Goal: Task Accomplishment & Management: Complete application form

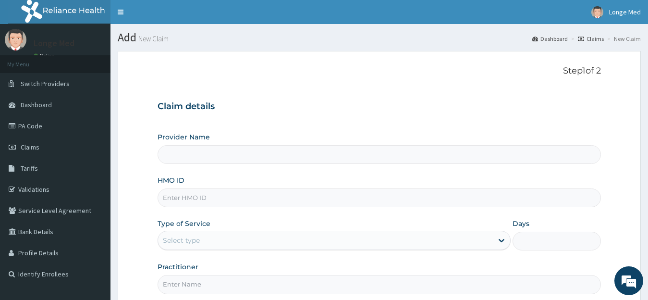
type input "[GEOGRAPHIC_DATA]"
click at [181, 196] on input "HMO ID" at bounding box center [380, 197] width 444 height 19
type input "NRN/10118/A"
click at [201, 242] on div "Select type" at bounding box center [325, 240] width 335 height 15
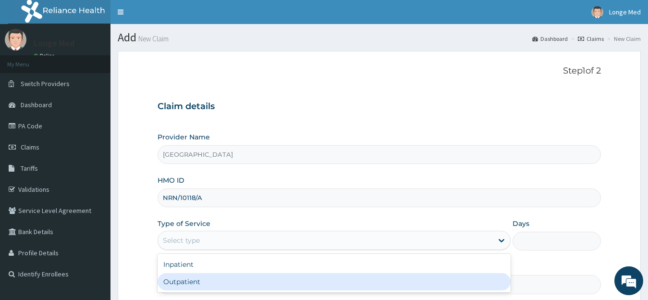
click at [198, 280] on div "Outpatient" at bounding box center [335, 281] width 354 height 17
type input "1"
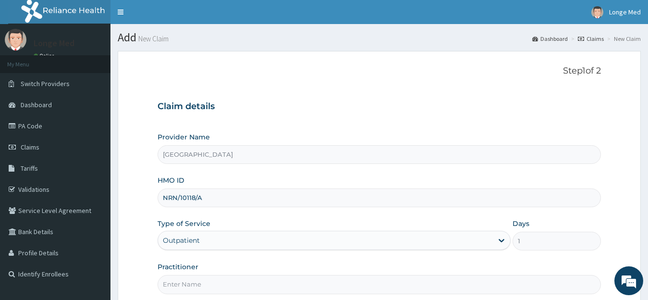
click at [198, 280] on input "Practitioner" at bounding box center [380, 284] width 444 height 19
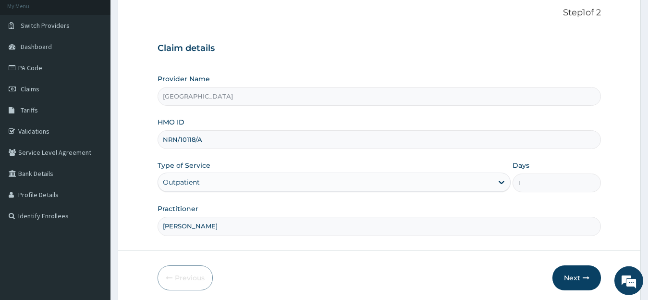
scroll to position [61, 0]
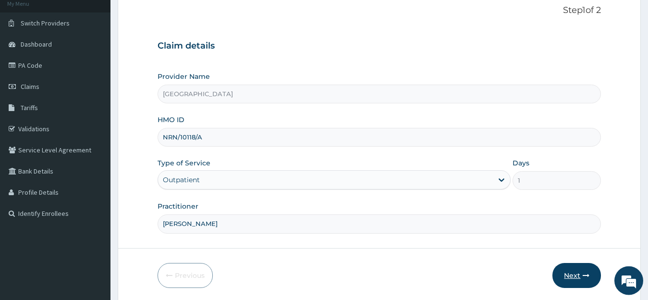
type input "DR AZEEZ"
click at [580, 278] on button "Next" at bounding box center [577, 275] width 49 height 25
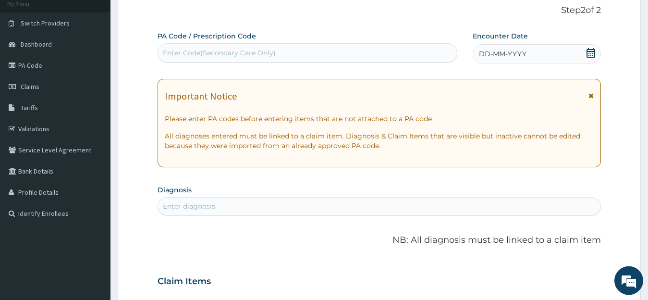
click at [325, 53] on div "Enter Code(Secondary Care Only)" at bounding box center [307, 52] width 299 height 15
type input "PA/966F7A"
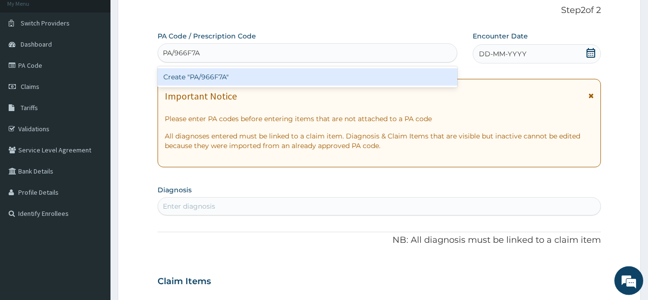
click at [306, 85] on div "Create "PA/966F7A"" at bounding box center [308, 76] width 300 height 17
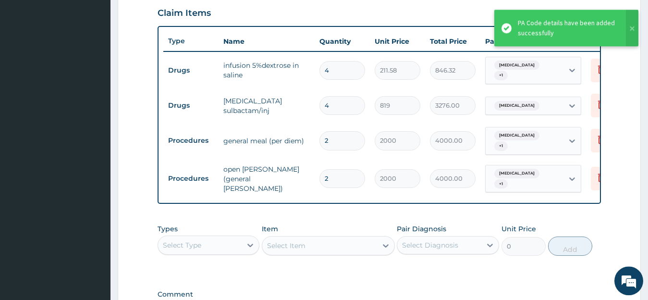
scroll to position [340, 0]
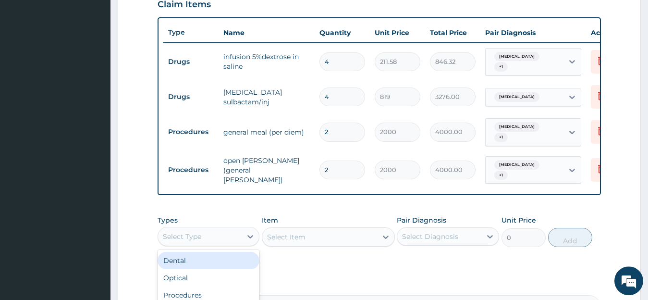
click at [239, 235] on div "Select Type" at bounding box center [200, 236] width 84 height 15
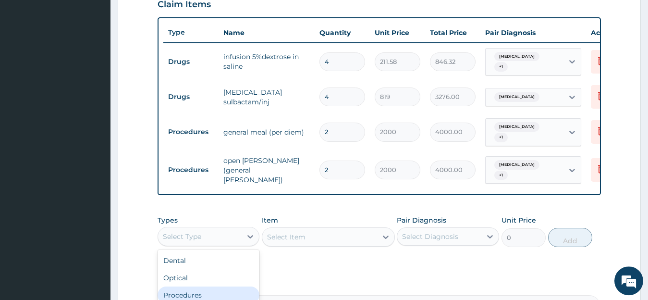
click at [240, 290] on div "Procedures" at bounding box center [209, 294] width 102 height 17
click at [298, 232] on div "Select Item" at bounding box center [328, 236] width 133 height 19
click at [298, 232] on div "Select Item" at bounding box center [286, 237] width 38 height 10
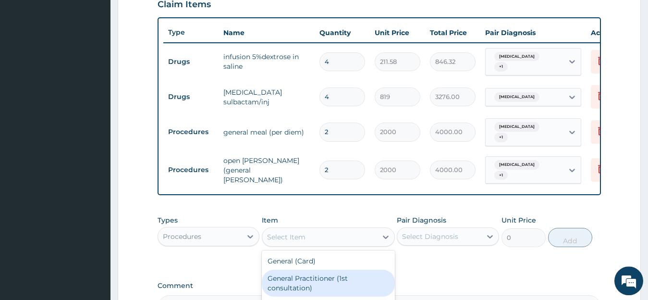
click at [301, 275] on div "General Practitioner (1st consultation)" at bounding box center [328, 283] width 133 height 27
type input "1500"
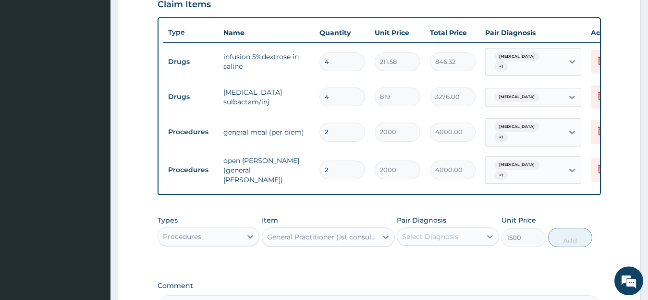
click at [474, 235] on div "Select Diagnosis" at bounding box center [439, 236] width 84 height 15
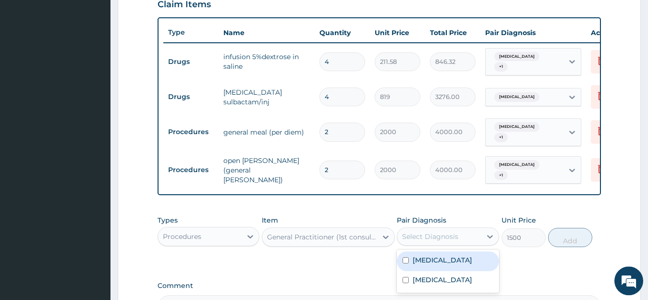
click at [470, 260] on div "[MEDICAL_DATA]" at bounding box center [448, 261] width 102 height 20
checkbox input "true"
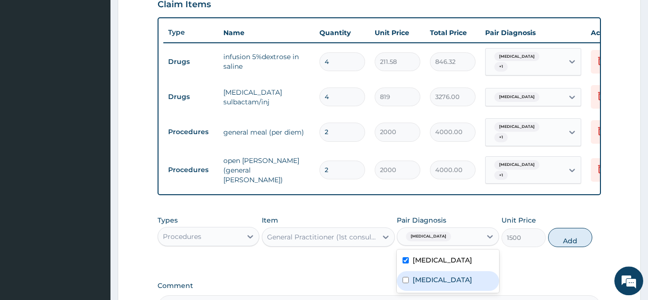
click at [420, 276] on label "Sepsis" at bounding box center [443, 280] width 60 height 10
checkbox input "true"
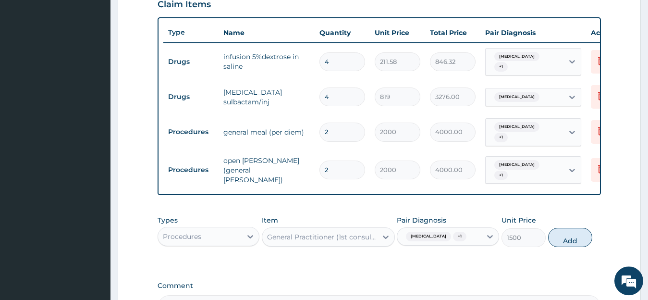
click at [576, 238] on button "Add" at bounding box center [570, 237] width 44 height 19
type input "0"
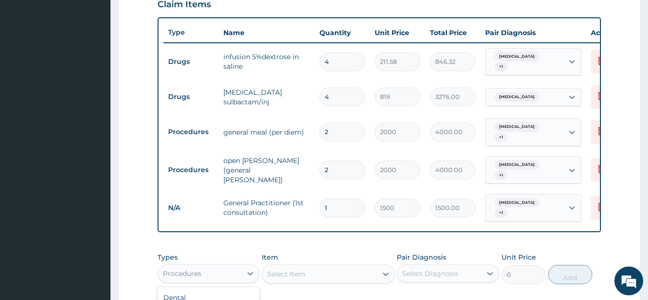
click at [234, 266] on div "Procedures" at bounding box center [200, 273] width 84 height 15
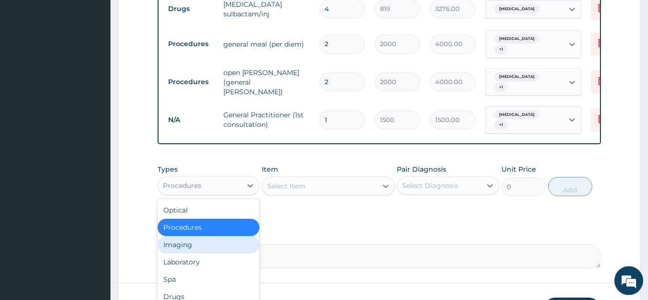
scroll to position [33, 0]
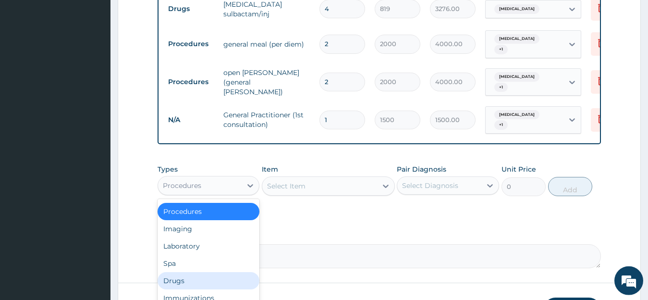
click at [222, 273] on div "Drugs" at bounding box center [209, 280] width 102 height 17
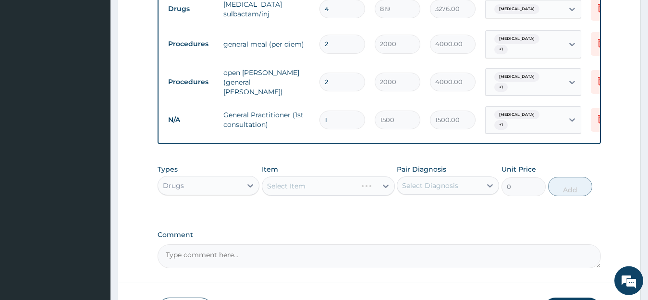
click at [327, 176] on div "Select Item" at bounding box center [328, 185] width 133 height 19
click at [327, 178] on div "Select Item" at bounding box center [319, 185] width 115 height 15
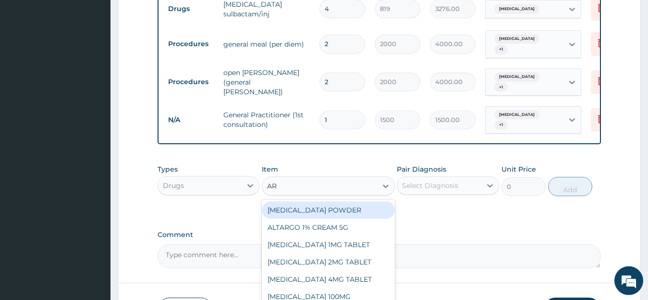
type input "ART"
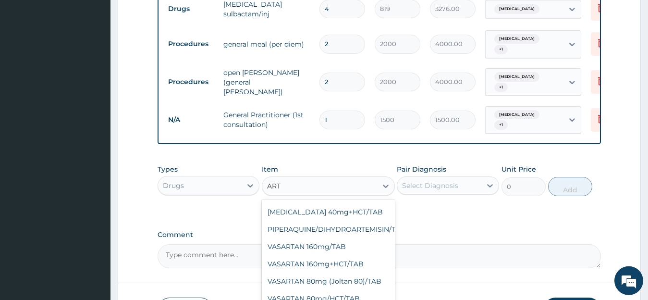
scroll to position [488, 0]
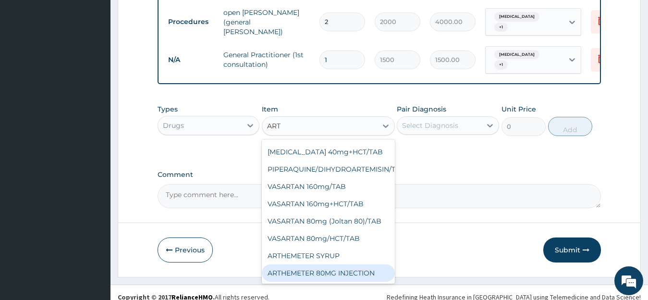
click at [316, 264] on div "ARTHEMETER 80MG INJECTION" at bounding box center [328, 272] width 133 height 17
type input "1000"
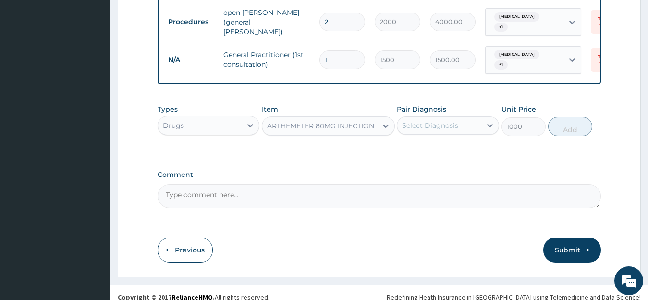
click at [442, 121] on div "Select Diagnosis" at bounding box center [430, 126] width 56 height 10
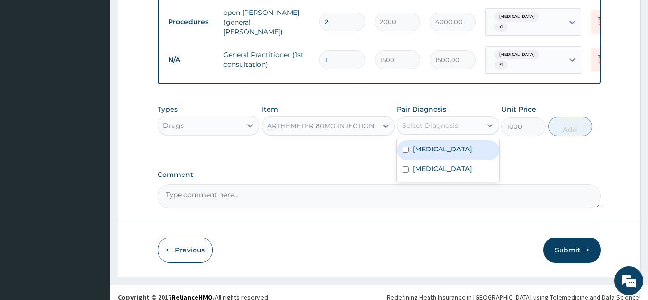
click at [419, 144] on label "[MEDICAL_DATA]" at bounding box center [443, 149] width 60 height 10
checkbox input "true"
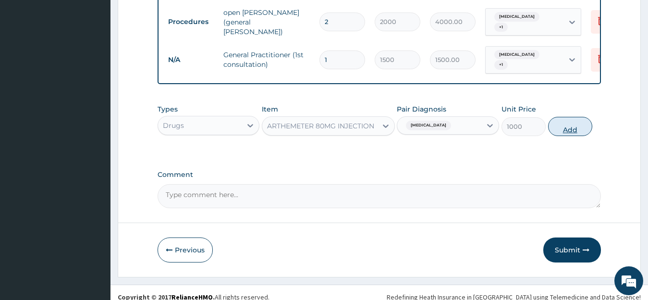
click at [553, 124] on button "Add" at bounding box center [570, 126] width 44 height 19
type input "0"
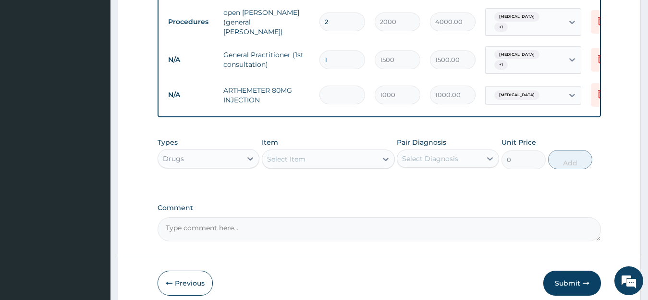
type input "0.00"
type input "6"
type input "6000.00"
type input "6"
click at [332, 151] on div "Select Item" at bounding box center [319, 158] width 115 height 15
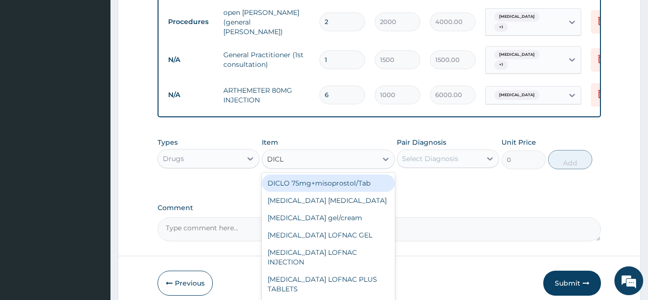
type input "DICLO"
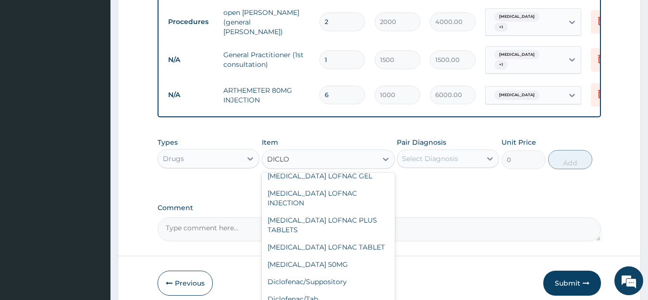
scroll to position [121, 0]
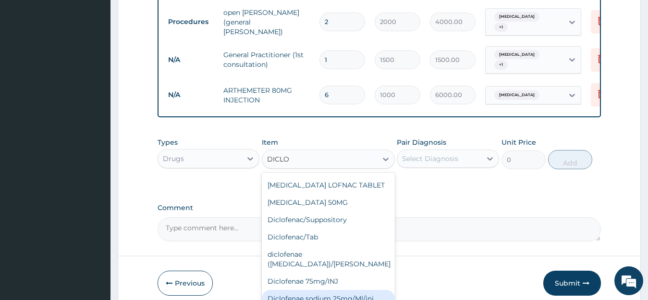
click at [346, 290] on div "Diclofenae sodium 25mg/Ml/inj" at bounding box center [328, 298] width 133 height 17
type input "238.87"
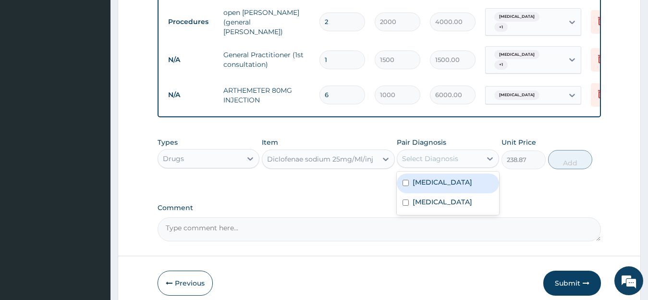
click at [475, 151] on div "Select Diagnosis" at bounding box center [439, 158] width 84 height 15
click at [463, 174] on div "[MEDICAL_DATA]" at bounding box center [448, 183] width 102 height 20
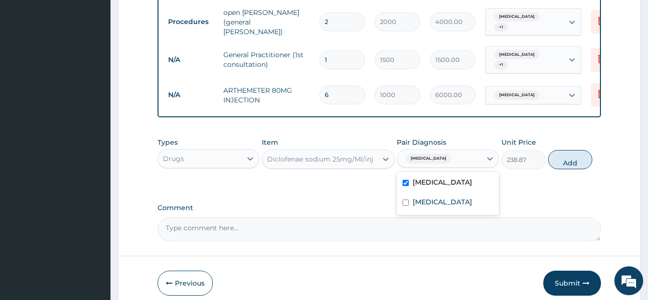
checkbox input "true"
click at [579, 153] on button "Add" at bounding box center [570, 159] width 44 height 19
type input "0"
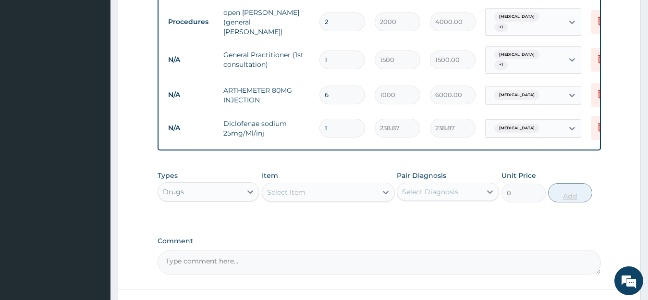
type input "0.00"
type input "3"
type input "716.61"
type input "3"
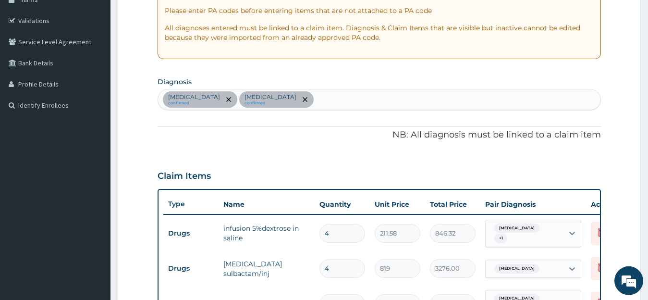
scroll to position [74, 0]
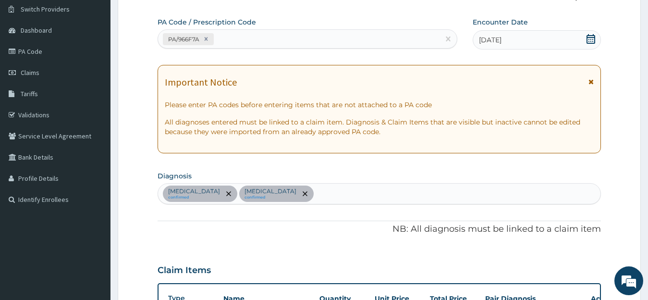
click at [269, 190] on div "Malaria confirmed Sepsis confirmed" at bounding box center [379, 194] width 443 height 20
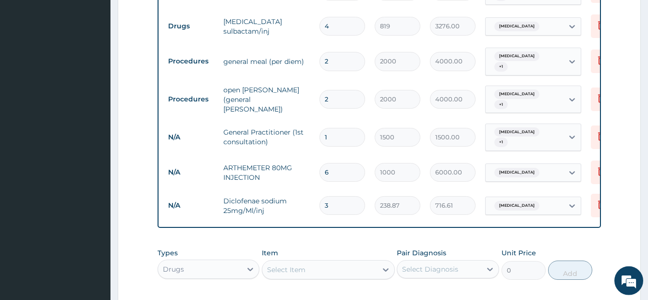
scroll to position [444, 0]
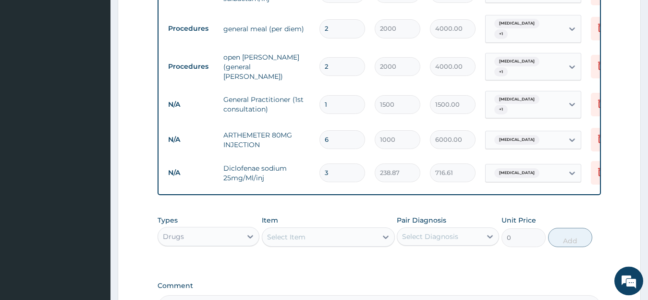
click at [360, 229] on div "Select Item" at bounding box center [319, 236] width 115 height 15
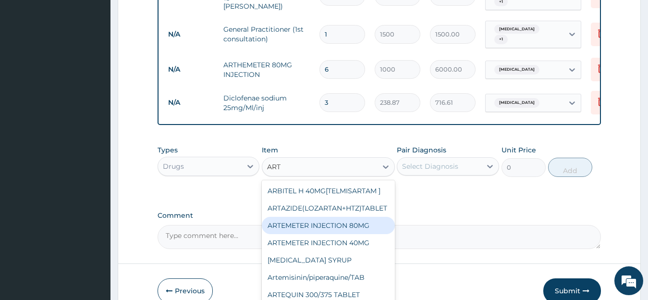
scroll to position [535, 0]
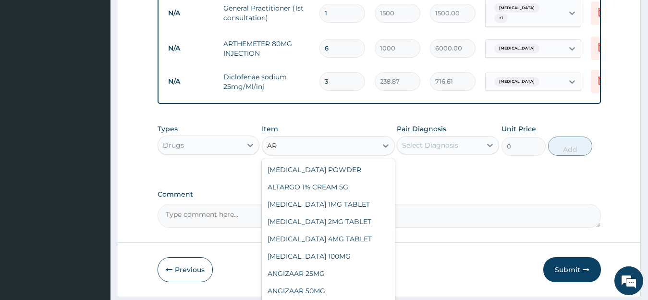
type input "A"
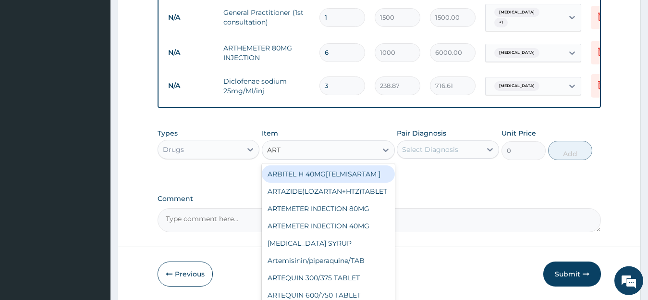
scroll to position [541, 0]
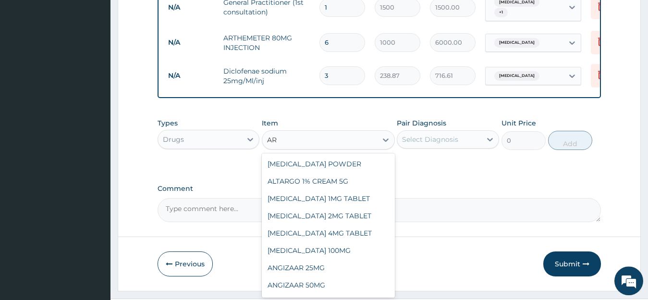
type input "A"
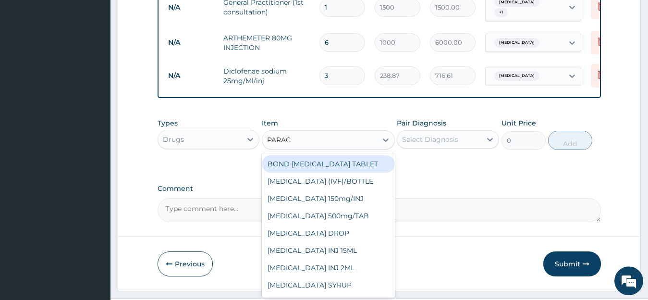
type input "PARACE"
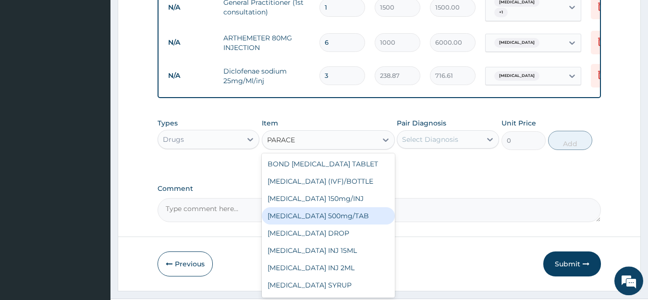
click at [366, 208] on div "[MEDICAL_DATA] 500mg/TAB" at bounding box center [328, 215] width 133 height 17
type input "6.83"
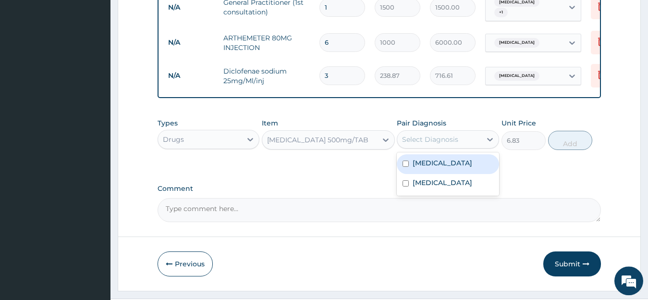
click at [463, 132] on div "Select Diagnosis" at bounding box center [439, 139] width 84 height 15
click at [440, 160] on div "[MEDICAL_DATA]" at bounding box center [448, 164] width 102 height 20
checkbox input "true"
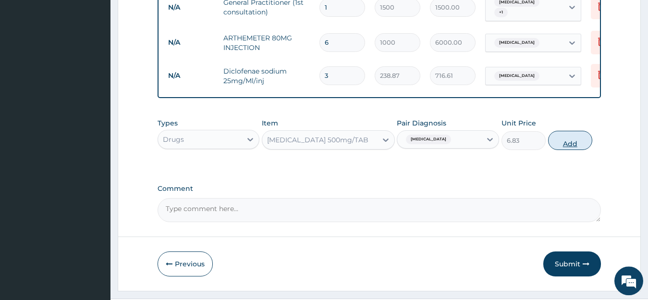
click at [580, 132] on button "Add" at bounding box center [570, 140] width 44 height 19
type input "0"
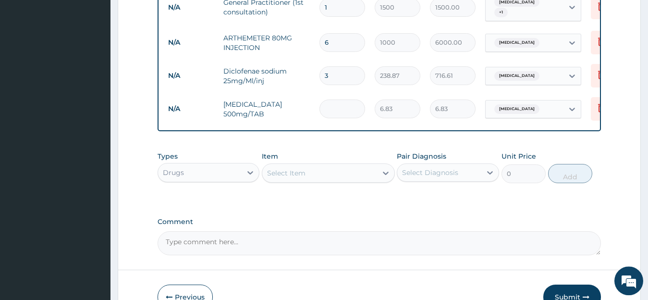
type input "0.00"
type input "2"
type input "13.66"
type input "20"
type input "136.60"
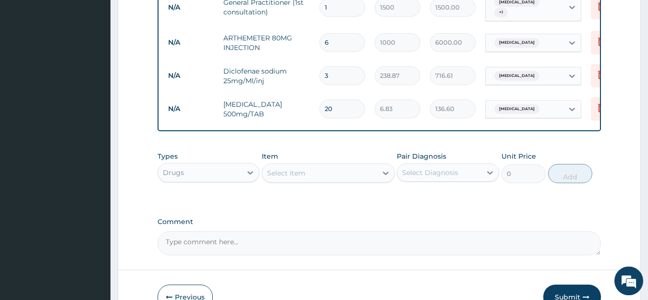
type input "20"
click at [337, 165] on div "Select Item" at bounding box center [319, 172] width 115 height 15
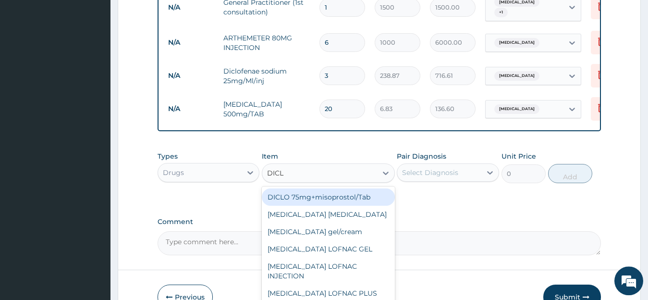
type input "DICLO"
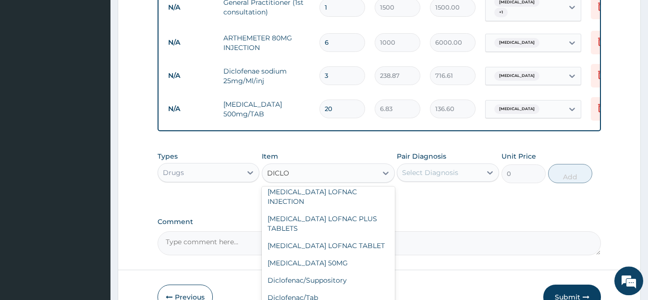
scroll to position [78, 0]
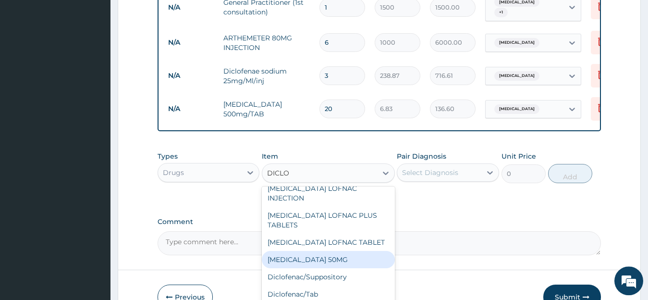
click at [328, 251] on div "[MEDICAL_DATA] 50MG" at bounding box center [328, 259] width 133 height 17
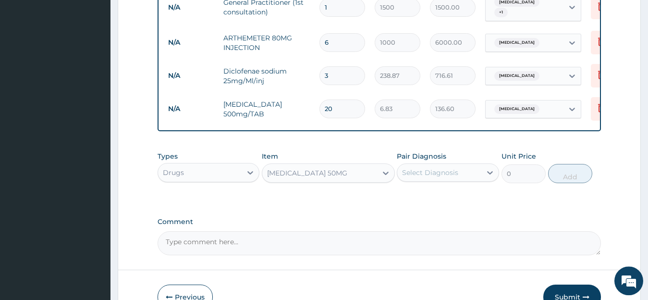
type input "11.6"
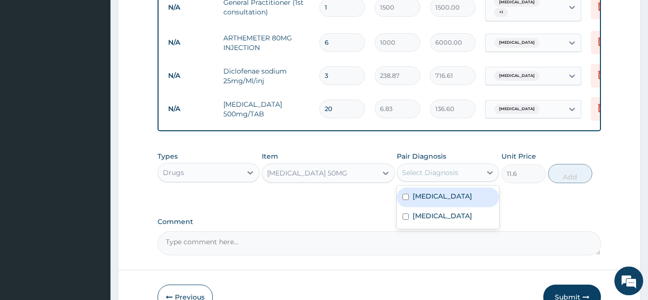
click at [470, 165] on div "Select Diagnosis" at bounding box center [439, 172] width 84 height 15
click at [449, 187] on div "[MEDICAL_DATA]" at bounding box center [448, 197] width 102 height 20
checkbox input "true"
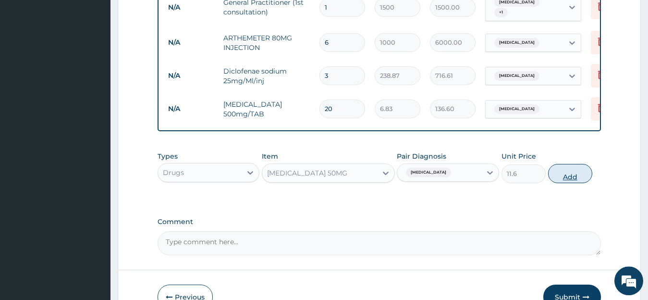
click at [580, 169] on button "Add" at bounding box center [570, 173] width 44 height 19
type input "0"
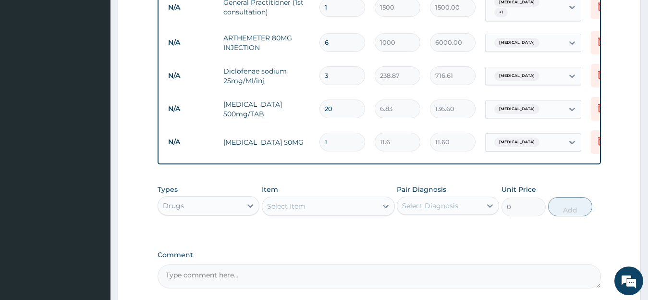
type input "10"
type input "116.00"
type input "10"
click at [316, 199] on div "Select Item" at bounding box center [319, 205] width 115 height 15
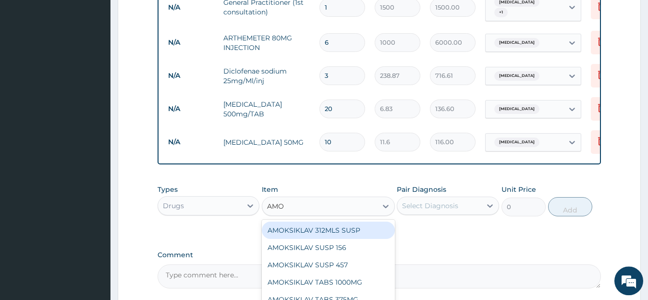
type input "AMOX"
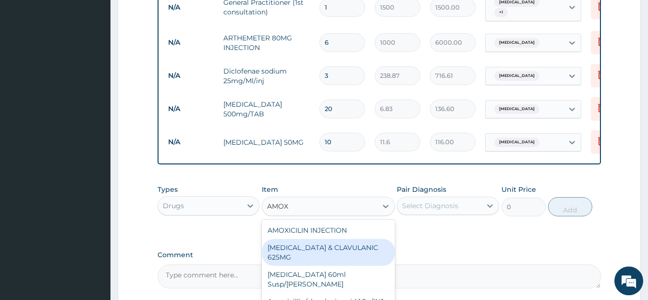
click at [336, 252] on div "[MEDICAL_DATA] & CLAVULANIC 625MG" at bounding box center [328, 252] width 133 height 27
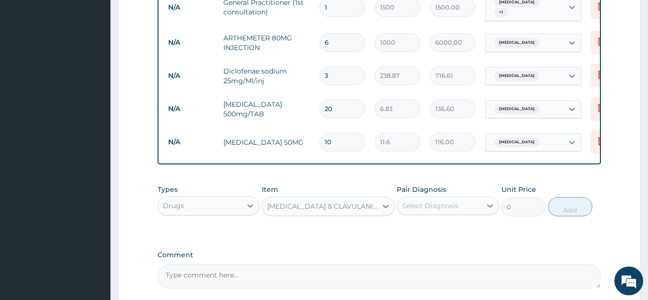
type input "136.5"
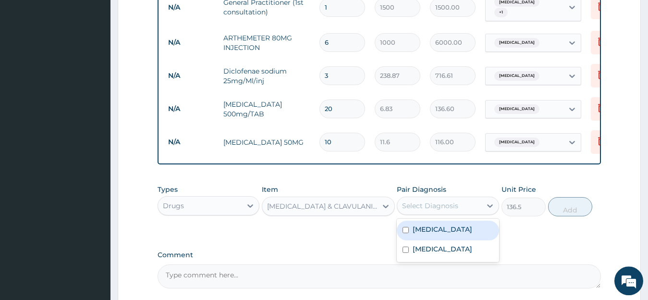
click at [474, 198] on div "Select Diagnosis" at bounding box center [439, 205] width 84 height 15
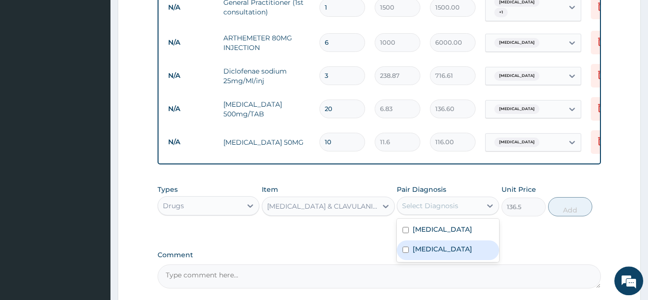
click at [438, 247] on div "Sepsis" at bounding box center [448, 250] width 102 height 20
checkbox input "true"
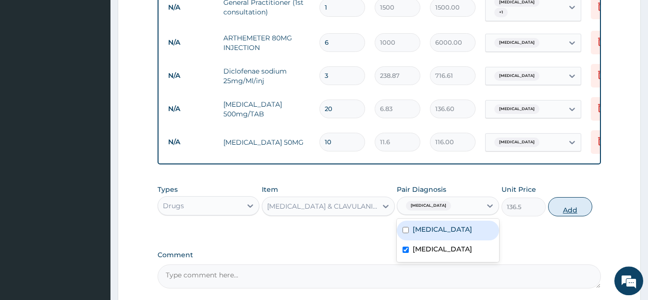
click at [564, 197] on button "Add" at bounding box center [570, 206] width 44 height 19
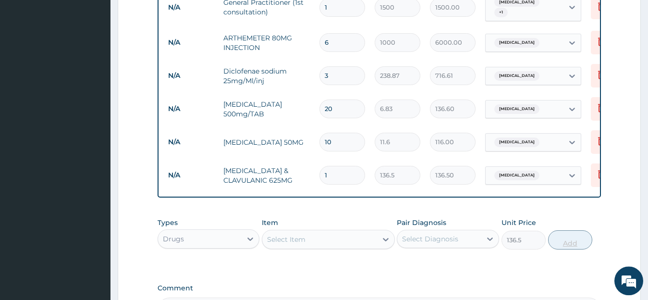
type input "0"
type input "10"
type input "1365.00"
type input "10"
click at [597, 102] on icon at bounding box center [602, 108] width 12 height 12
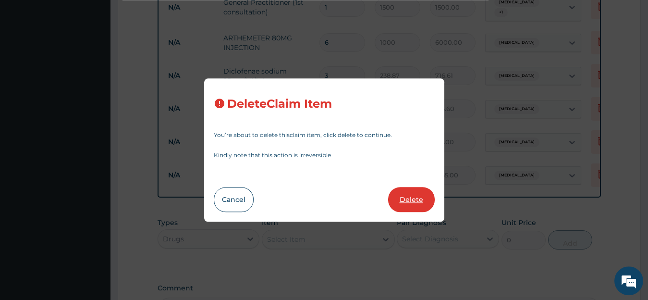
click at [405, 200] on button "Delete" at bounding box center [411, 199] width 47 height 25
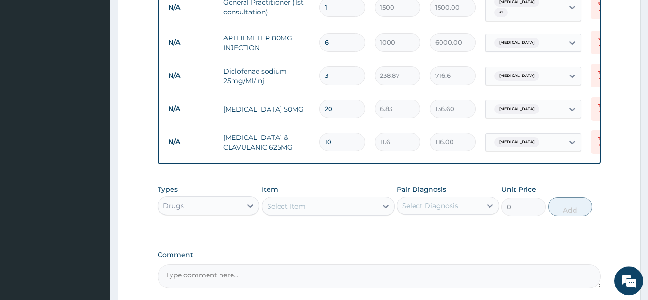
type input "10"
type input "11.6"
type input "116.00"
type input "136.5"
type input "1365.00"
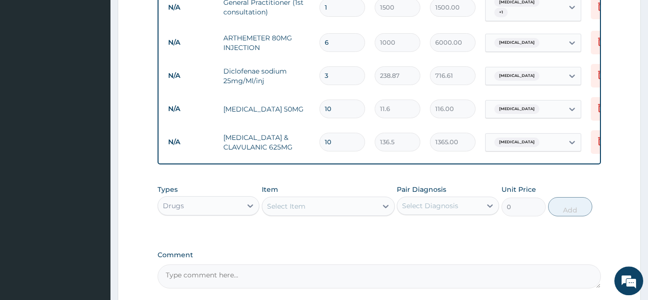
scroll to position [621, 0]
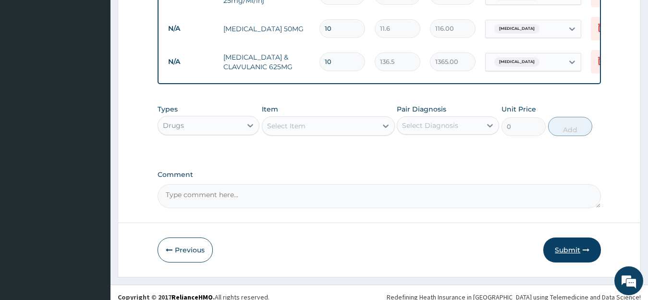
click at [563, 241] on button "Submit" at bounding box center [573, 249] width 58 height 25
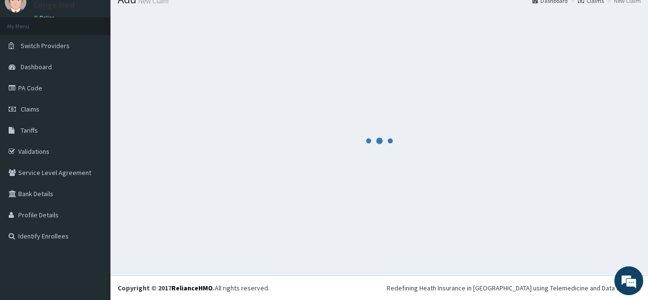
scroll to position [38, 0]
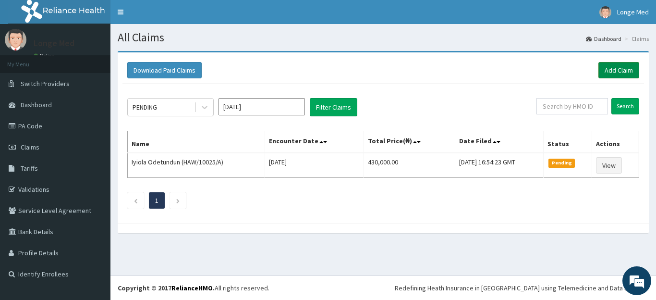
click at [615, 71] on link "Add Claim" at bounding box center [619, 70] width 41 height 16
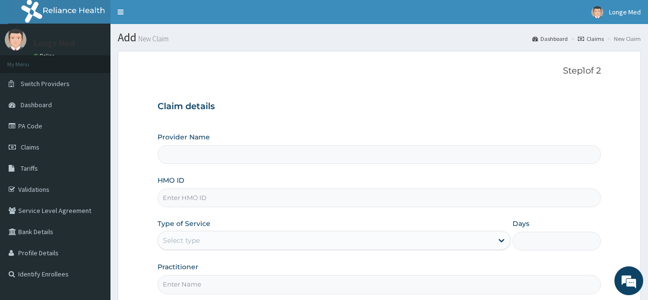
type input "[GEOGRAPHIC_DATA]"
click at [185, 192] on input "HMO ID" at bounding box center [380, 197] width 444 height 19
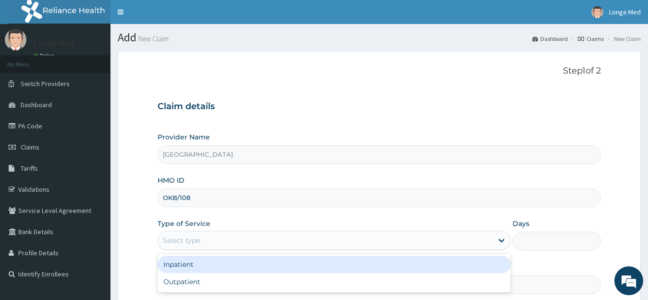
click at [182, 234] on div "Select type" at bounding box center [325, 240] width 335 height 15
click at [198, 197] on input "OKB/108" at bounding box center [380, 197] width 444 height 19
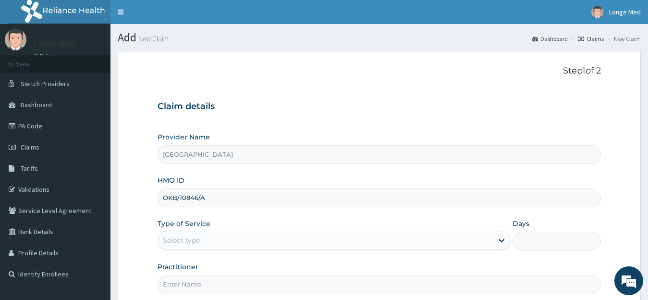
type input "OKB/10846/A"
click at [188, 240] on div "Select type" at bounding box center [181, 240] width 37 height 10
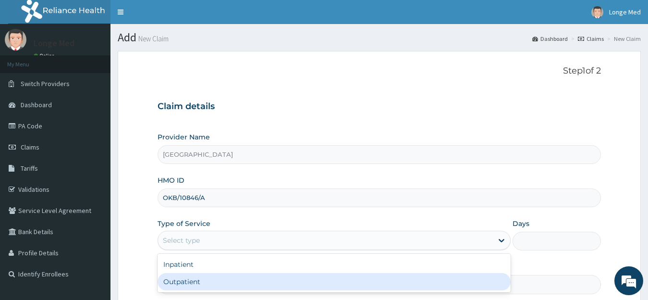
click at [188, 288] on div "Outpatient" at bounding box center [335, 281] width 354 height 17
type input "1"
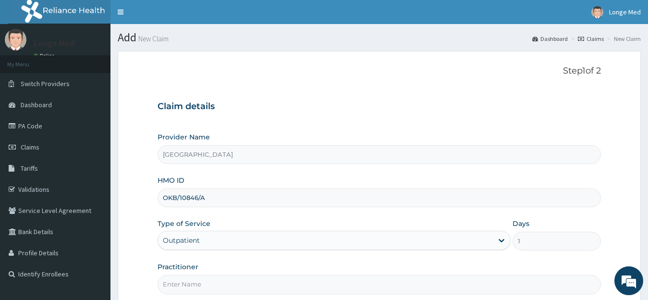
click at [198, 280] on input "Practitioner" at bounding box center [380, 284] width 444 height 19
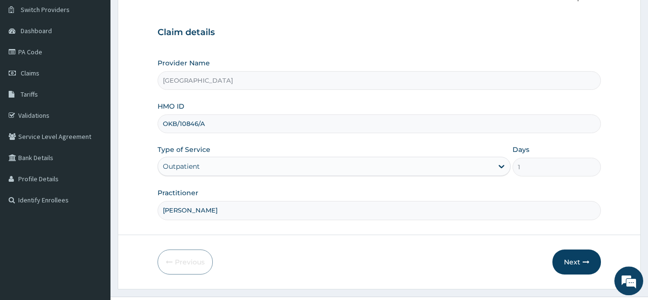
scroll to position [83, 0]
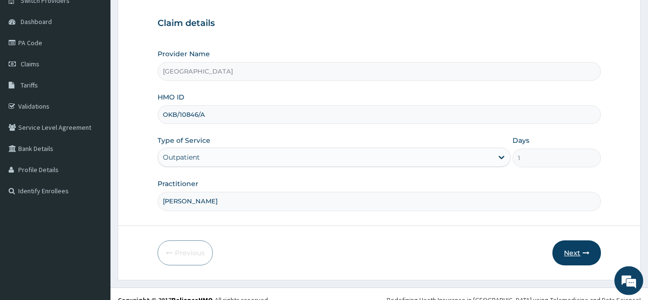
type input "[PERSON_NAME]"
click at [576, 253] on button "Next" at bounding box center [577, 252] width 49 height 25
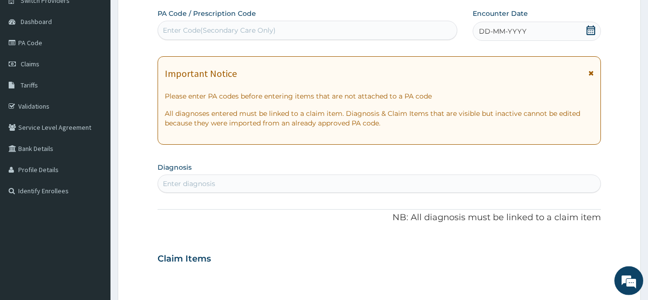
click at [228, 30] on div "Enter Code(Secondary Care Only)" at bounding box center [219, 30] width 113 height 10
click at [591, 34] on icon at bounding box center [591, 30] width 10 height 10
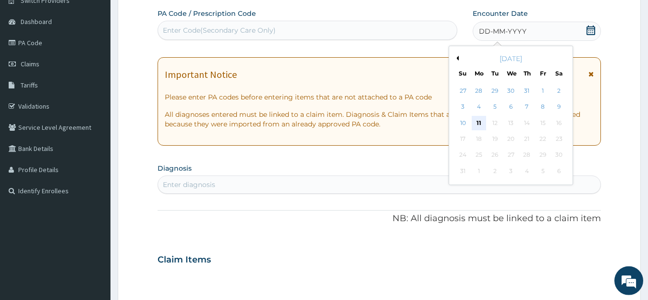
click at [483, 125] on div "11" at bounding box center [479, 123] width 14 height 14
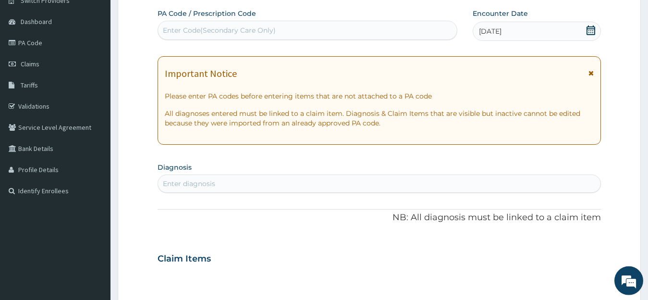
click at [216, 184] on div "Enter diagnosis" at bounding box center [379, 183] width 443 height 15
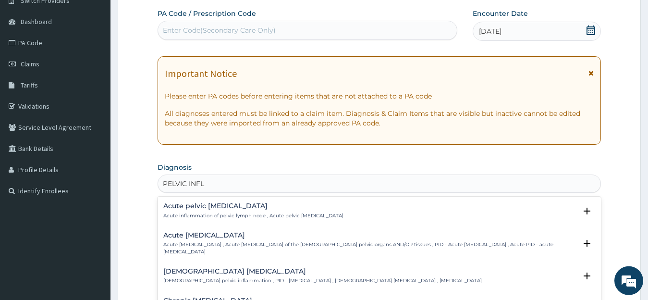
click at [226, 241] on div "Acute [MEDICAL_DATA] Acute [MEDICAL_DATA] , Acute [MEDICAL_DATA] of the [DEMOGR…" at bounding box center [370, 244] width 414 height 24
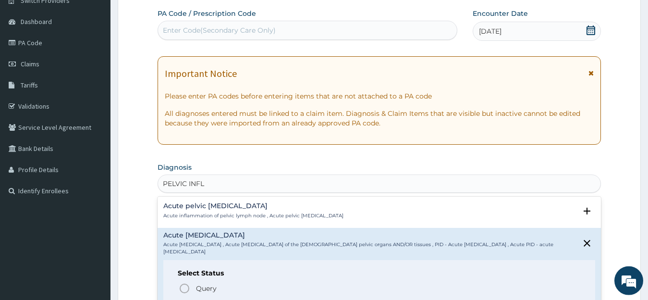
type input "PELVIC INFL"
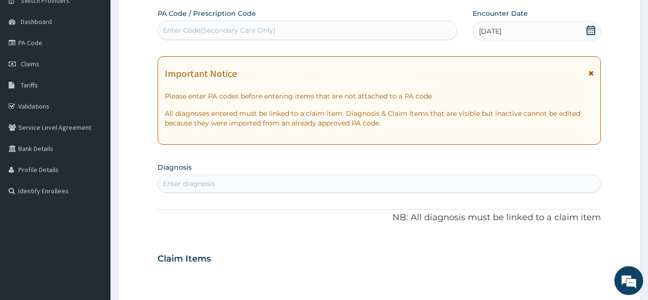
click at [647, 91] on section "Step 2 of 2 PA Code / Prescription Code Enter Code(Secondary Care Only) Encount…" at bounding box center [380, 272] width 538 height 622
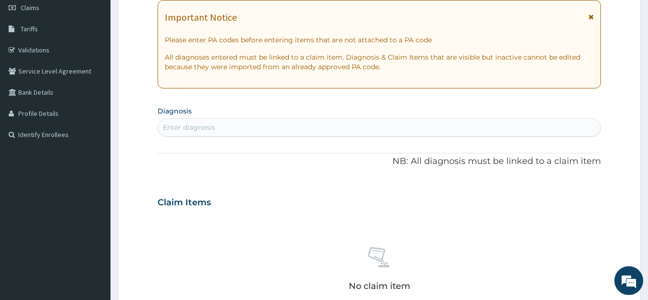
click at [264, 128] on div "Enter diagnosis" at bounding box center [379, 127] width 443 height 15
type input "E"
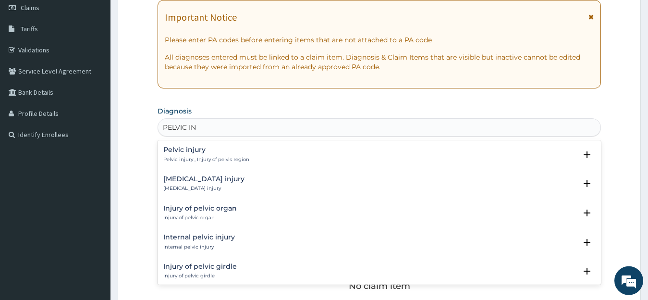
type input "PELVIC INF"
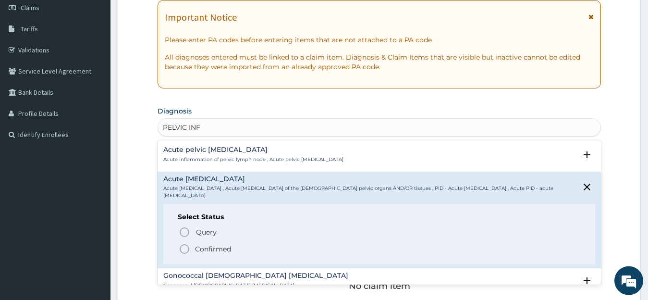
click at [186, 249] on icon "status option filled" at bounding box center [185, 249] width 12 height 12
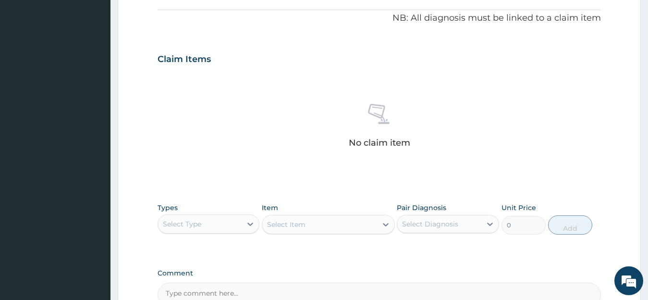
scroll to position [306, 0]
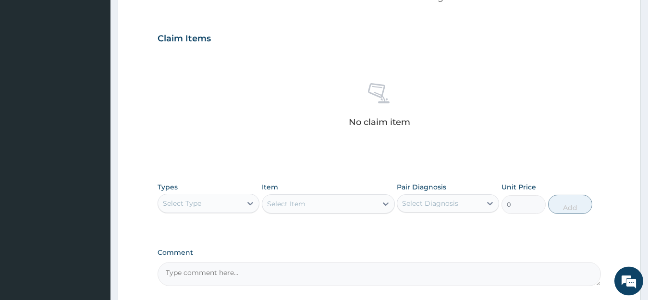
click at [227, 209] on div "Select Type" at bounding box center [200, 203] width 84 height 15
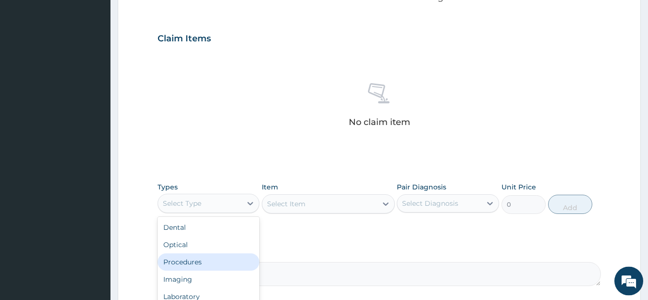
click at [230, 259] on div "Procedures" at bounding box center [209, 261] width 102 height 17
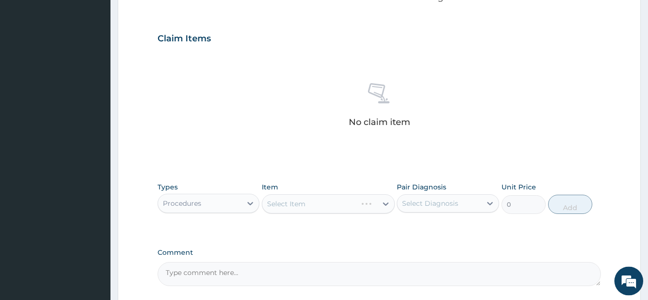
click at [354, 205] on div "Select Item" at bounding box center [328, 203] width 133 height 19
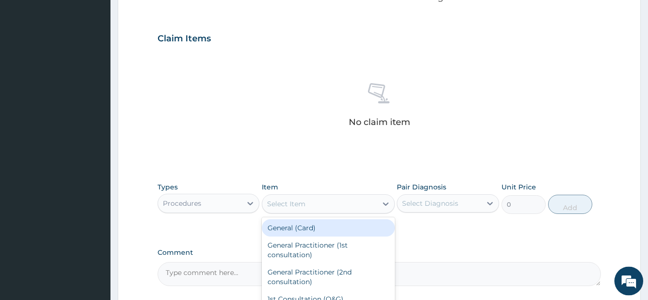
click at [354, 205] on div "Select Item" at bounding box center [319, 203] width 115 height 15
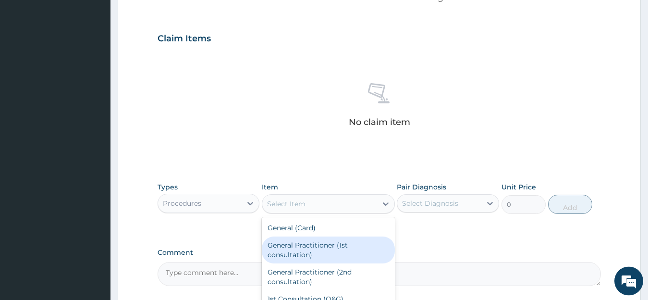
click at [348, 245] on div "General Practitioner (1st consultation)" at bounding box center [328, 249] width 133 height 27
type input "1500"
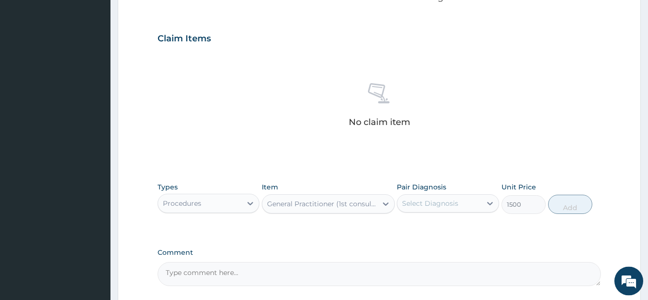
click at [423, 199] on div "Select Diagnosis" at bounding box center [430, 203] width 56 height 10
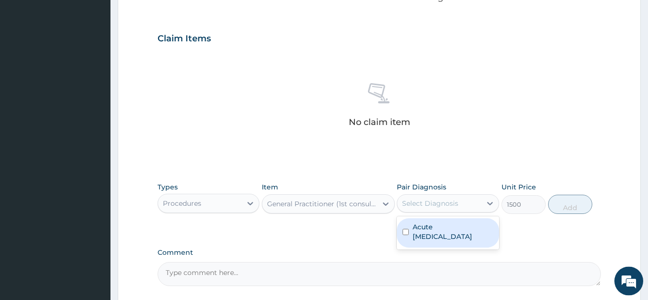
click at [435, 232] on label "Acute [MEDICAL_DATA]" at bounding box center [453, 231] width 81 height 19
checkbox input "true"
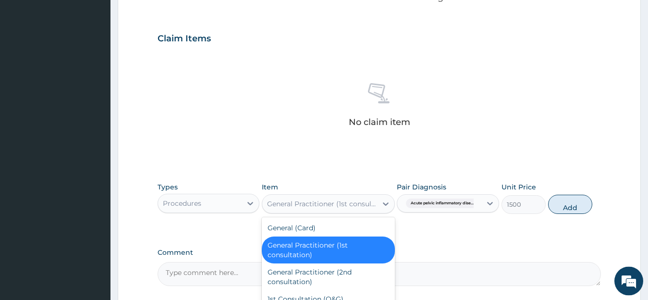
click at [341, 203] on div "General Practitioner (1st consultation)" at bounding box center [322, 204] width 111 height 10
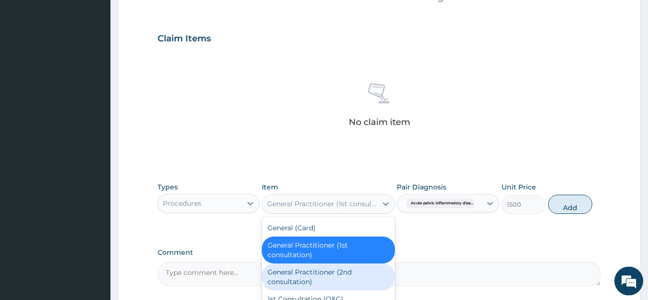
drag, startPoint x: 342, startPoint y: 272, endPoint x: 383, endPoint y: 241, distance: 50.8
click at [342, 272] on div "General Practitioner (2nd consultation)" at bounding box center [328, 276] width 133 height 27
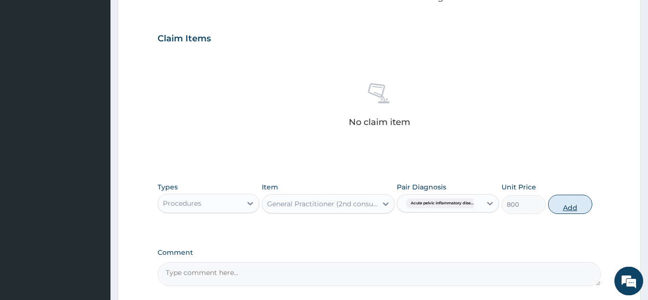
click at [568, 209] on button "Add" at bounding box center [570, 204] width 44 height 19
type input "0"
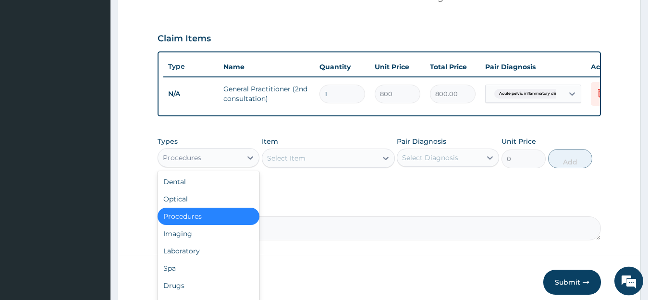
click at [222, 165] on div "Procedures" at bounding box center [200, 157] width 84 height 15
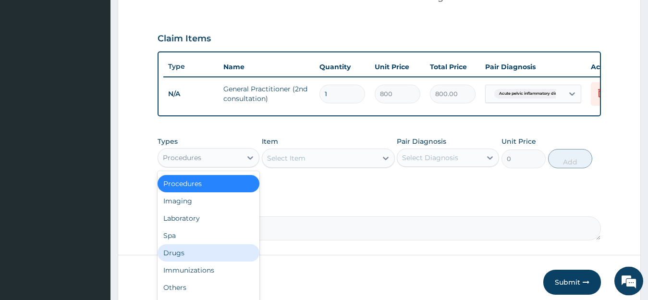
click at [183, 261] on div "Drugs" at bounding box center [209, 252] width 102 height 17
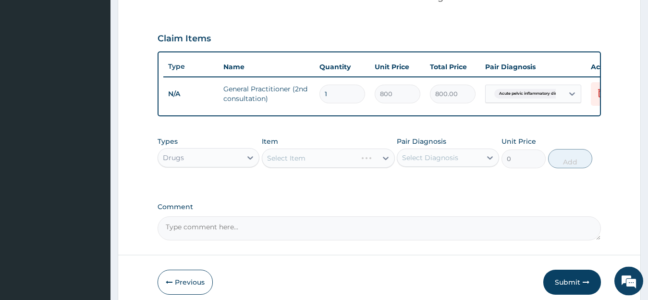
click at [308, 164] on div "Select Item" at bounding box center [328, 157] width 133 height 19
click at [308, 164] on div "Select Item" at bounding box center [319, 157] width 115 height 15
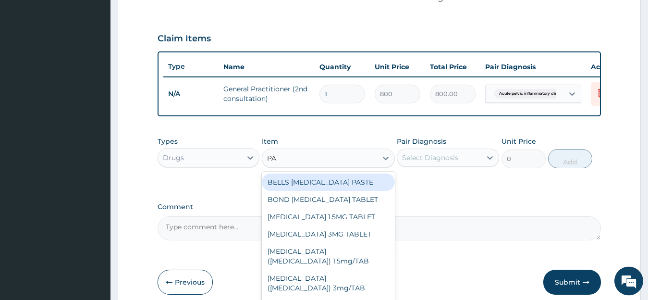
type input "P"
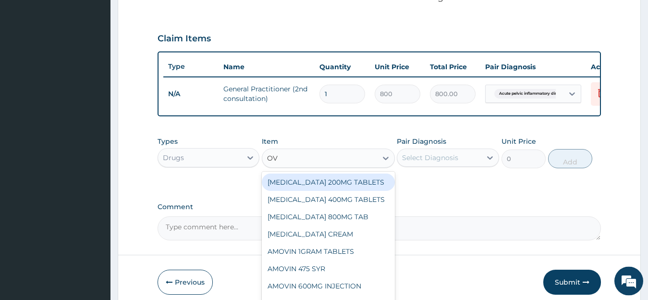
type input "O"
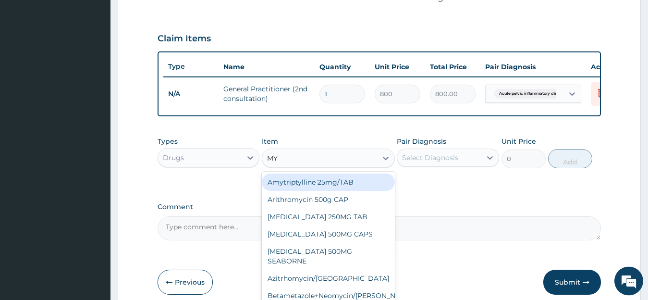
type input "MYC"
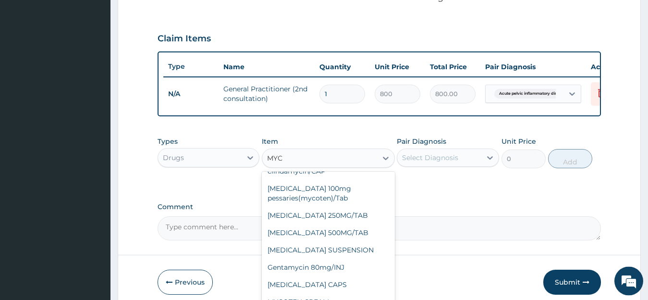
scroll to position [206, 0]
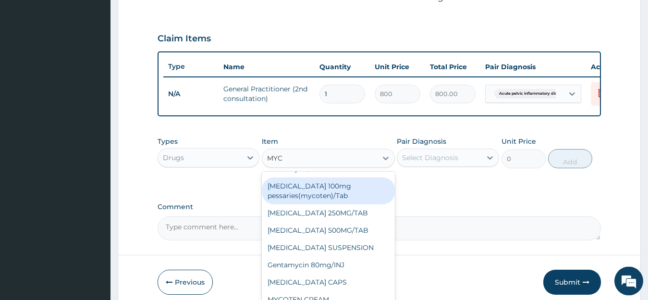
click at [314, 197] on div "[MEDICAL_DATA] 100mg pessaries(mycoten)/Tab" at bounding box center [328, 190] width 133 height 27
type input "88.73"
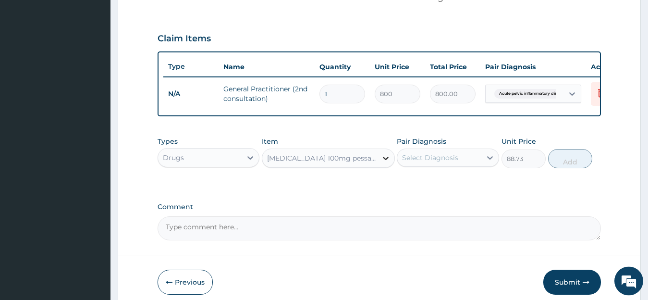
click at [383, 163] on icon at bounding box center [386, 158] width 10 height 10
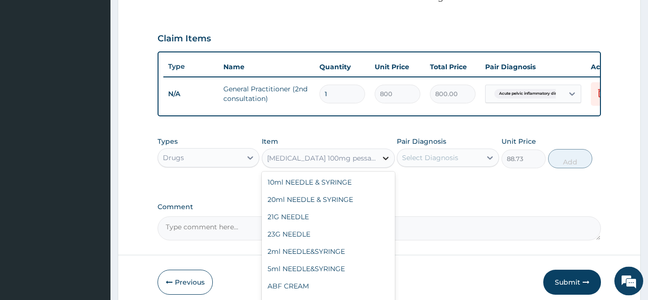
scroll to position [8816, 0]
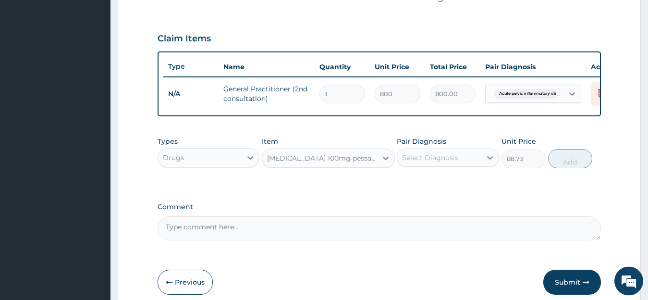
click at [313, 163] on div "[MEDICAL_DATA] 100mg pessaries(mycoten)/Tab" at bounding box center [322, 158] width 111 height 10
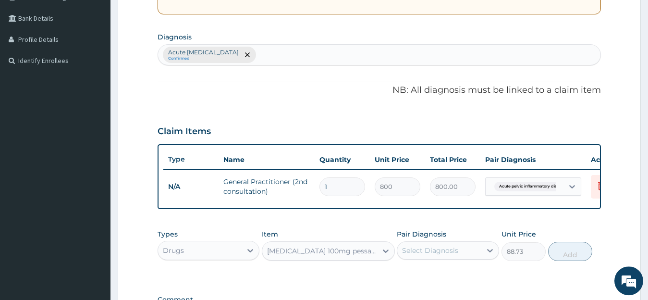
scroll to position [208, 0]
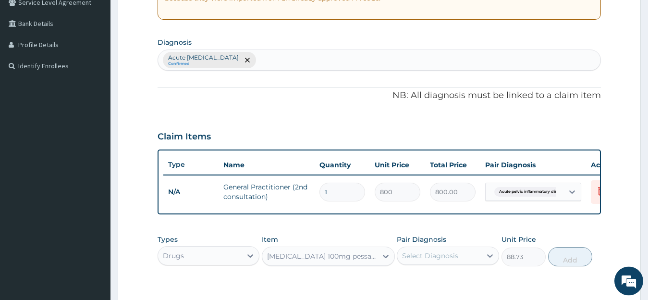
click at [321, 63] on div "Acute [MEDICAL_DATA] Confirmed" at bounding box center [379, 60] width 443 height 20
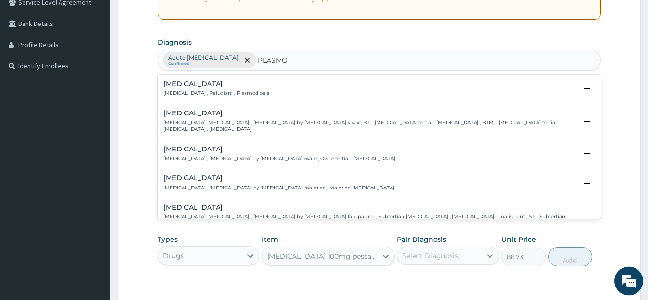
type input "PLASMOD"
click at [216, 79] on div "[MEDICAL_DATA] [MEDICAL_DATA] , Paludism , Plasmodiosis Select Status Query Que…" at bounding box center [380, 90] width 444 height 29
click at [215, 87] on h4 "[MEDICAL_DATA]" at bounding box center [216, 83] width 106 height 7
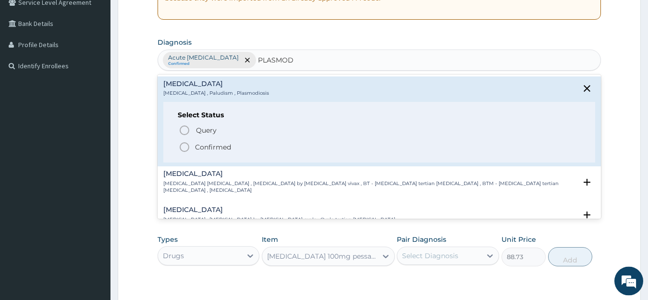
click at [183, 147] on icon "status option filled" at bounding box center [185, 147] width 12 height 12
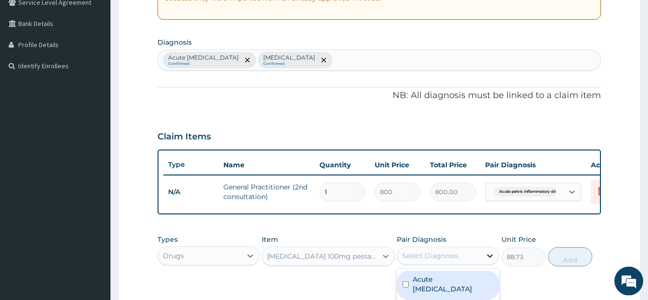
click at [486, 260] on icon at bounding box center [490, 256] width 10 height 10
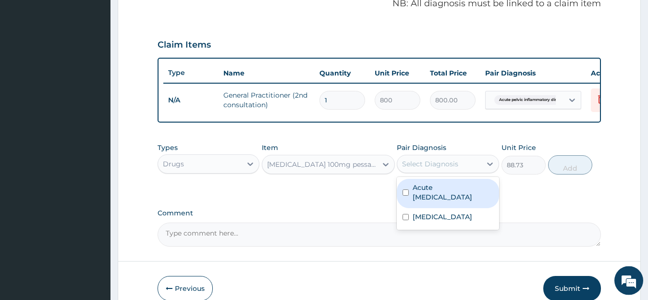
scroll to position [309, 0]
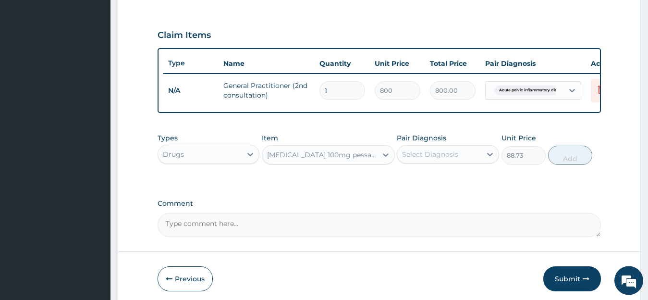
click at [233, 204] on div "PA Code / Prescription Code Enter Code(Secondary Care Only) Encounter Date [DAT…" at bounding box center [380, 9] width 444 height 455
click at [310, 160] on div "[MEDICAL_DATA] 100mg pessaries(mycoten)/Tab" at bounding box center [322, 155] width 111 height 10
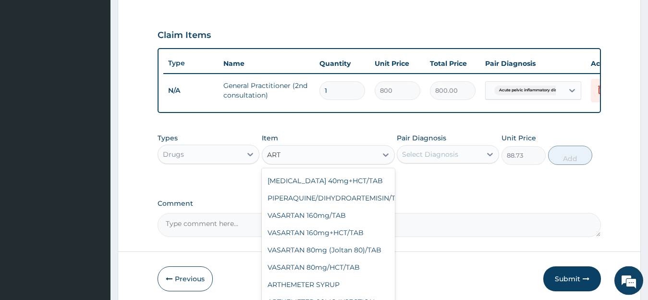
scroll to position [356, 0]
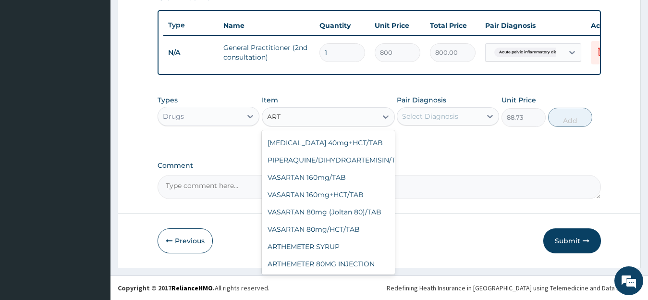
type input "ART"
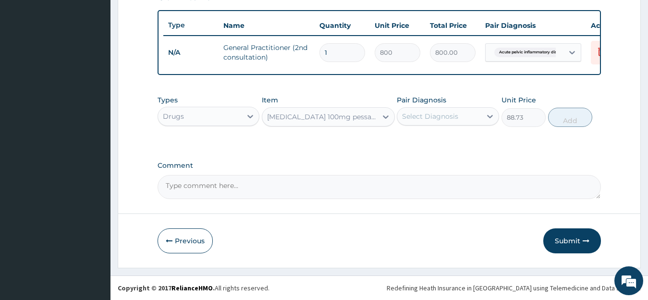
click at [373, 112] on div "[MEDICAL_DATA] 100mg pessaries(mycoten)/Tab" at bounding box center [322, 117] width 111 height 10
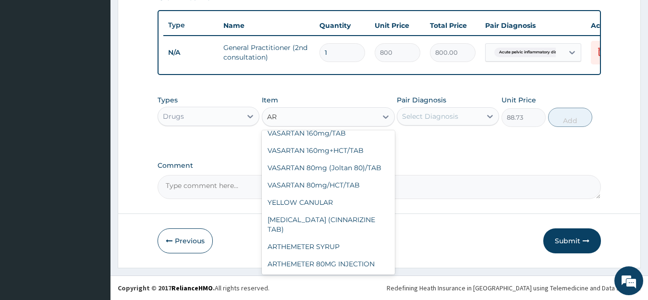
scroll to position [241, 0]
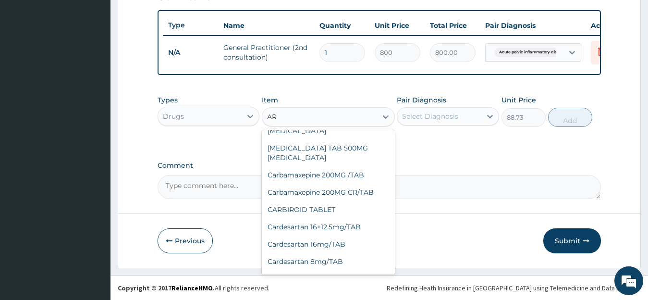
type input "ART"
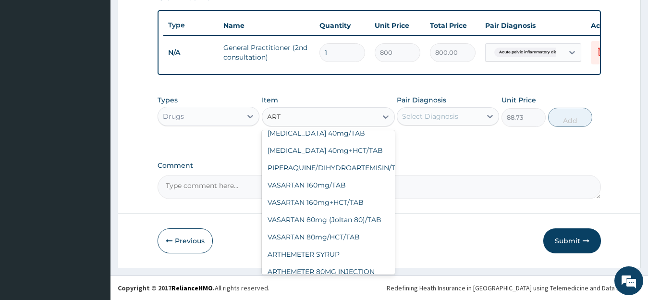
scroll to position [754, 0]
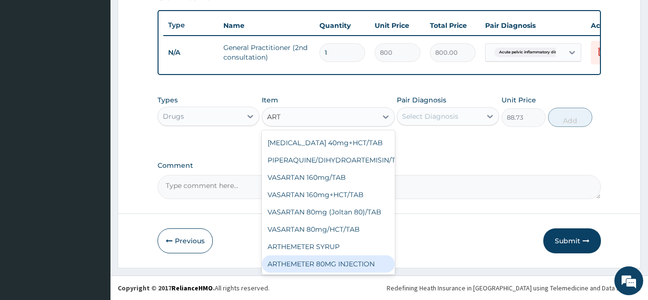
click at [346, 255] on div "ARTHEMETER 80MG INJECTION" at bounding box center [328, 263] width 133 height 17
type input "1000"
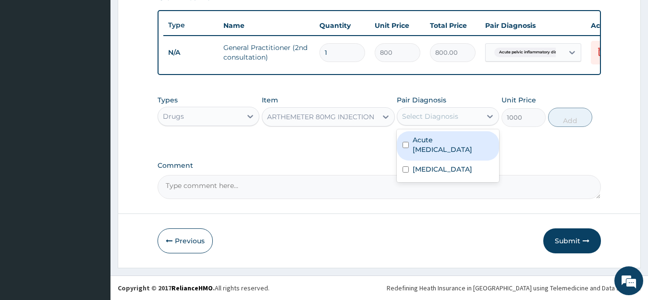
click at [475, 116] on div "Select Diagnosis" at bounding box center [439, 116] width 84 height 15
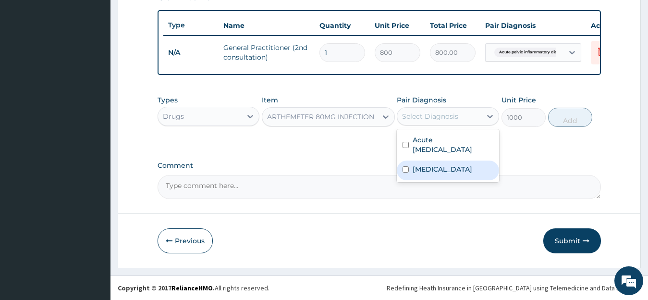
click at [467, 177] on div "[MEDICAL_DATA]" at bounding box center [448, 171] width 102 height 20
checkbox input "true"
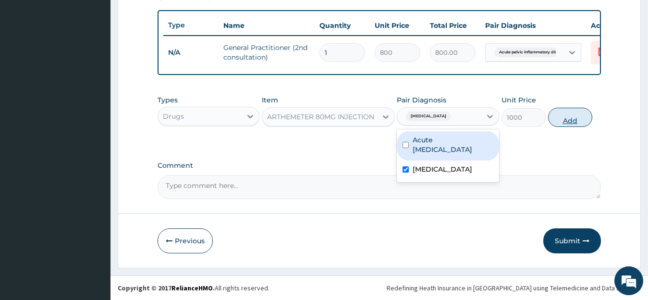
click at [565, 118] on button "Add" at bounding box center [570, 117] width 44 height 19
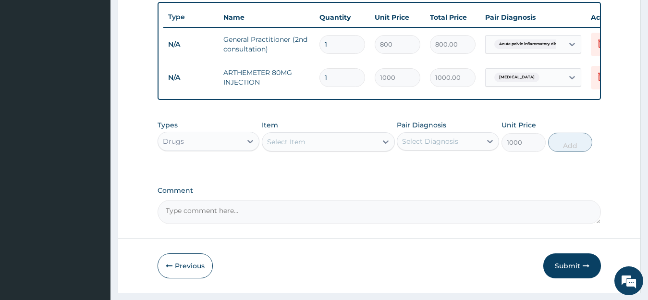
type input "0"
type input "0.00"
type input "6"
type input "6000.00"
type input "6"
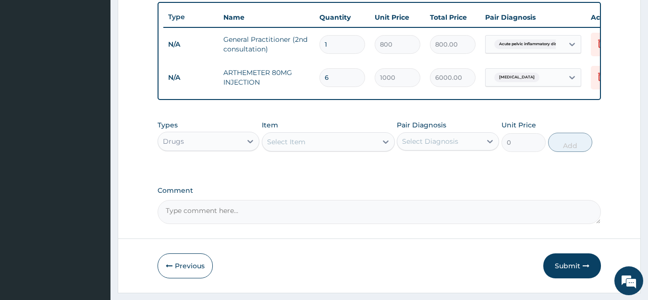
click at [330, 149] on div "Select Item" at bounding box center [319, 141] width 115 height 15
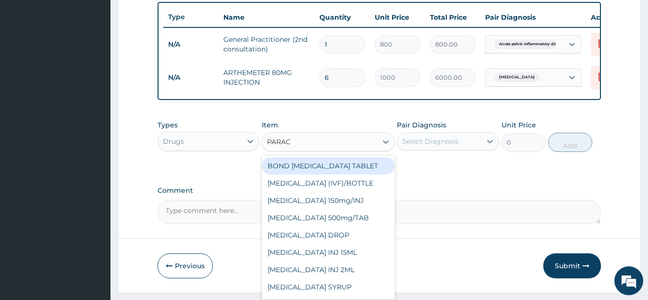
type input "PARACE"
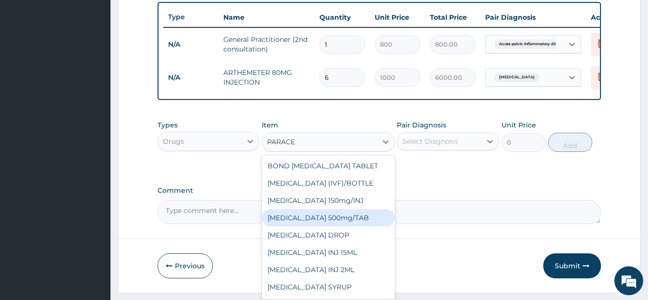
click at [358, 226] on div "[MEDICAL_DATA] 500mg/TAB" at bounding box center [328, 217] width 133 height 17
type input "6.83"
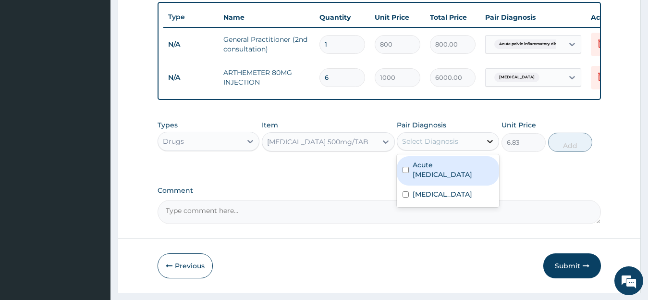
click at [485, 150] on div at bounding box center [490, 141] width 17 height 17
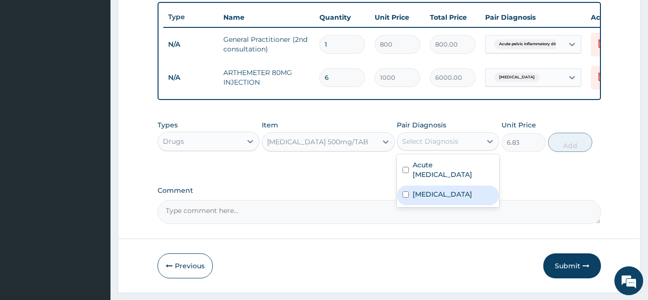
click at [453, 204] on div "[MEDICAL_DATA]" at bounding box center [448, 195] width 102 height 20
checkbox input "true"
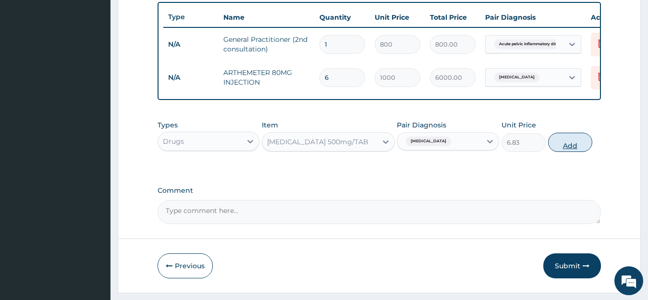
click at [564, 152] on button "Add" at bounding box center [570, 142] width 44 height 19
type input "0"
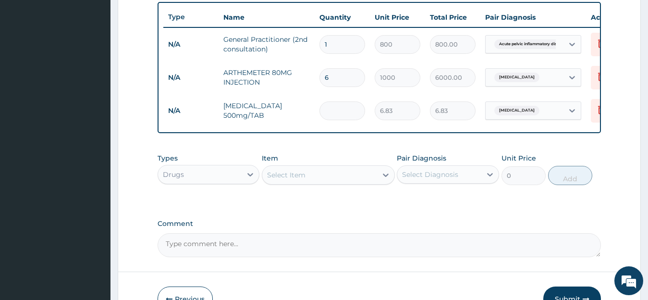
type input "0.00"
type input "2"
type input "13.66"
type input "20"
type input "136.60"
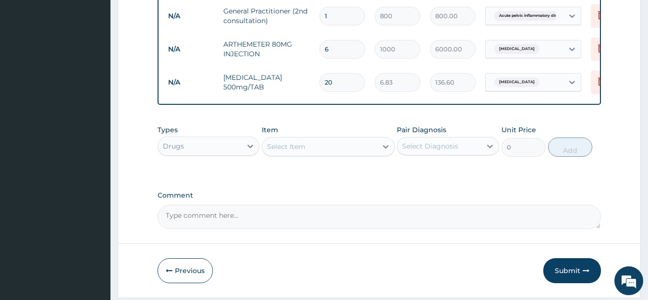
scroll to position [390, 0]
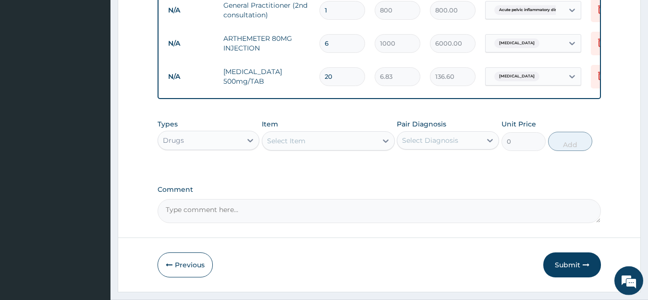
type input "20"
click at [350, 146] on div "Select Item" at bounding box center [319, 140] width 115 height 15
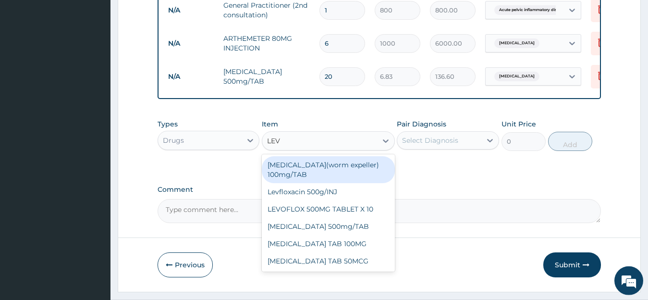
type input "LEVO"
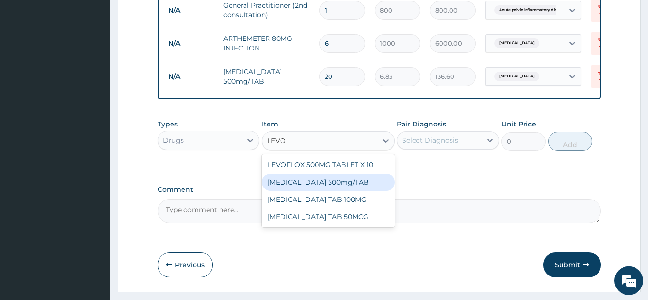
click at [347, 190] on div "[MEDICAL_DATA] 500mg/TAB" at bounding box center [328, 181] width 133 height 17
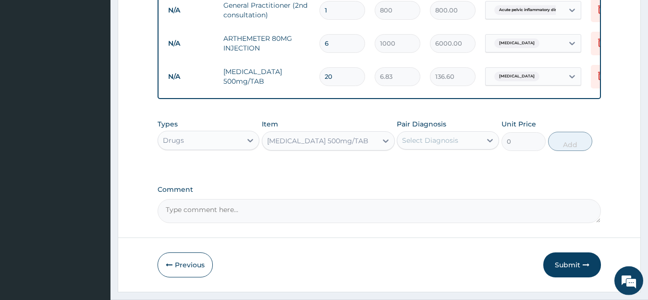
type input "109.2"
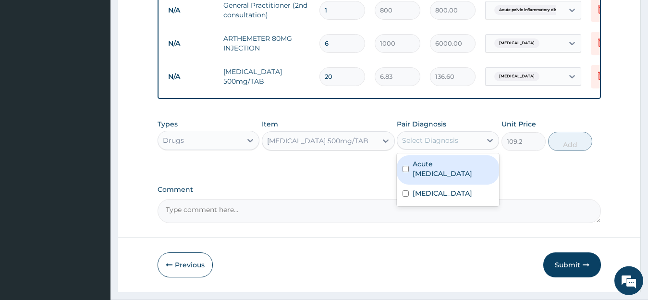
click at [468, 148] on div "Select Diagnosis" at bounding box center [439, 140] width 84 height 15
click at [444, 173] on label "Acute [MEDICAL_DATA]" at bounding box center [453, 168] width 81 height 19
checkbox input "true"
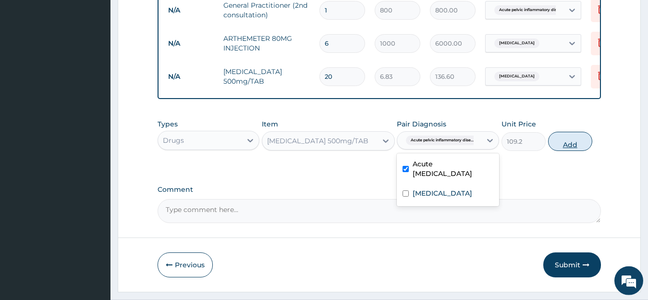
click at [562, 151] on button "Add" at bounding box center [570, 141] width 44 height 19
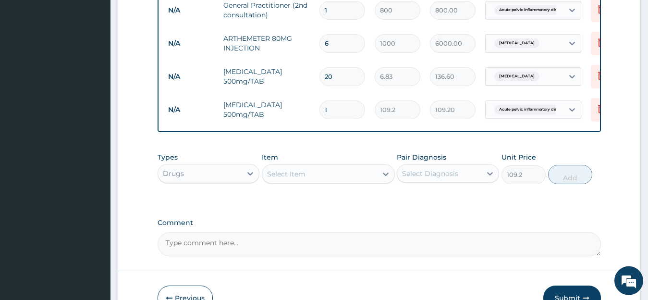
type input "0"
type input "10"
type input "1092.00"
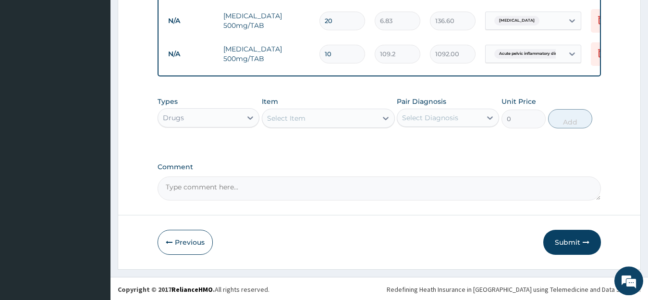
scroll to position [453, 0]
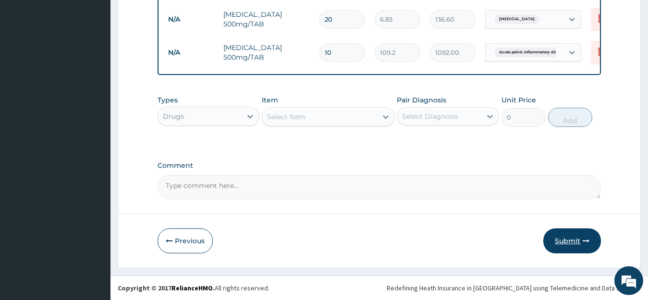
type input "10"
click at [566, 239] on button "Submit" at bounding box center [573, 240] width 58 height 25
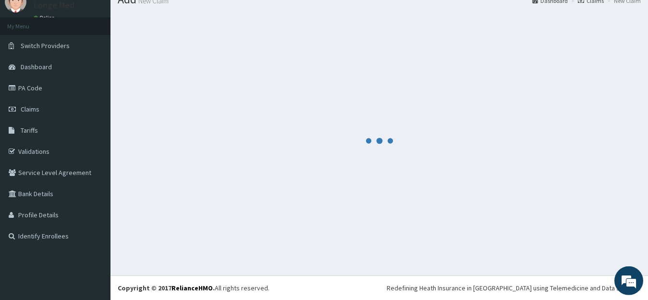
scroll to position [38, 0]
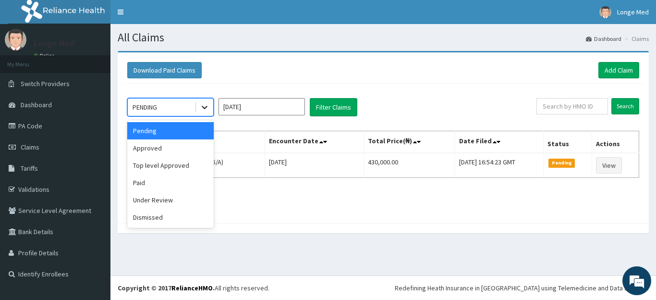
click at [205, 105] on icon at bounding box center [205, 107] width 10 height 10
click at [164, 182] on div "Paid" at bounding box center [170, 182] width 87 height 17
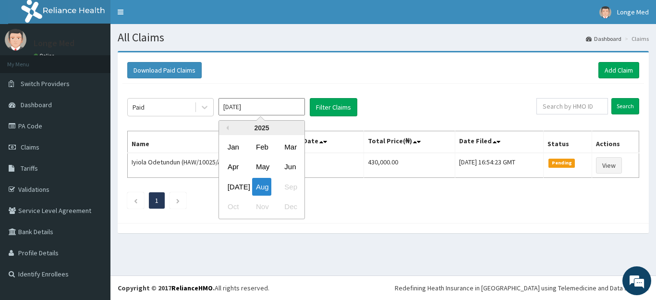
click at [287, 109] on input "Aug 2025" at bounding box center [262, 106] width 87 height 17
click at [229, 185] on div "Jul" at bounding box center [233, 187] width 19 height 18
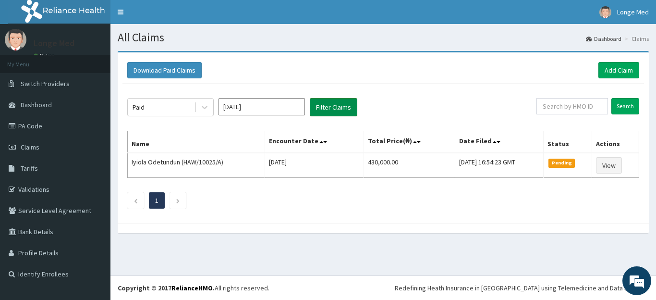
click at [344, 103] on button "Filter Claims" at bounding box center [334, 107] width 48 height 18
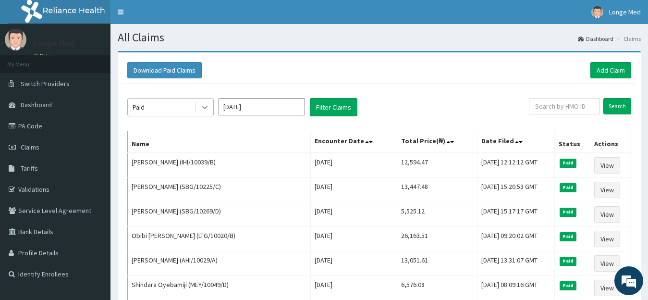
click at [201, 111] on icon at bounding box center [205, 107] width 10 height 10
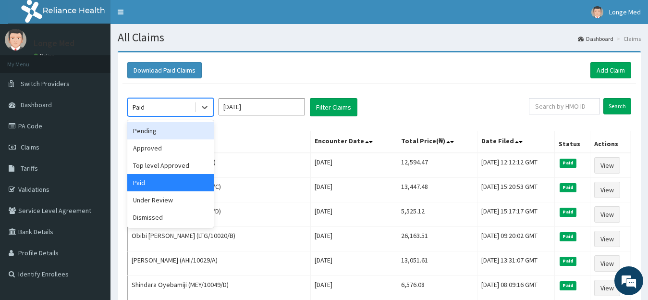
click at [177, 136] on div "Pending" at bounding box center [170, 130] width 87 height 17
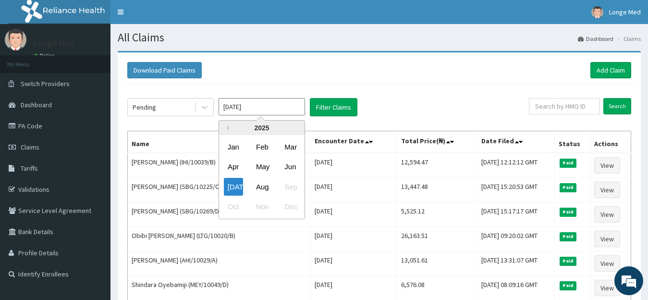
click at [270, 107] on input "Jul 2025" at bounding box center [262, 106] width 87 height 17
click at [264, 184] on div "Aug" at bounding box center [261, 187] width 19 height 18
type input "Aug 2025"
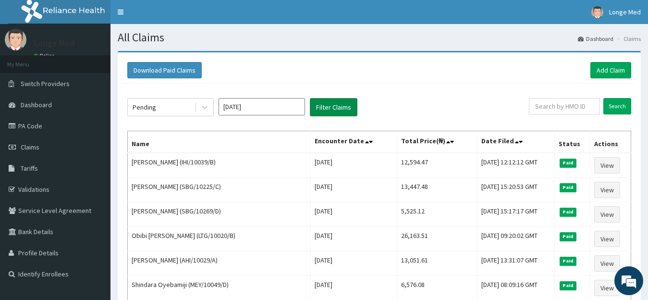
click at [330, 108] on button "Filter Claims" at bounding box center [334, 107] width 48 height 18
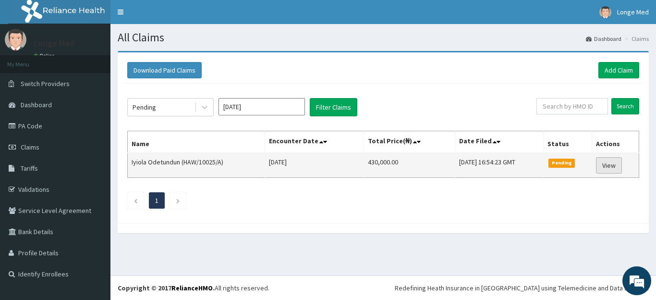
click at [605, 162] on link "View" at bounding box center [609, 165] width 26 height 16
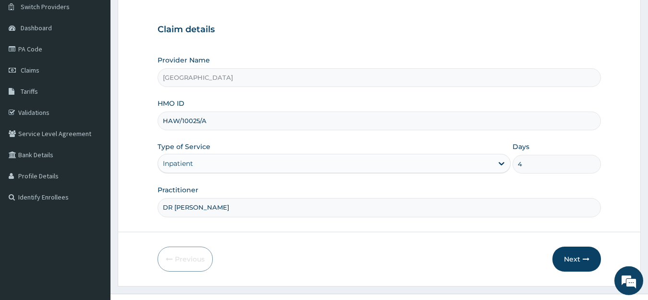
scroll to position [95, 0]
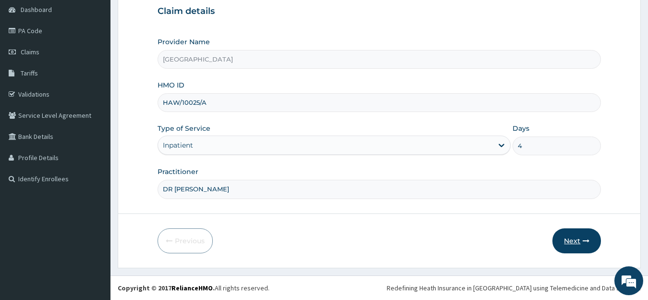
click at [568, 236] on button "Next" at bounding box center [577, 240] width 49 height 25
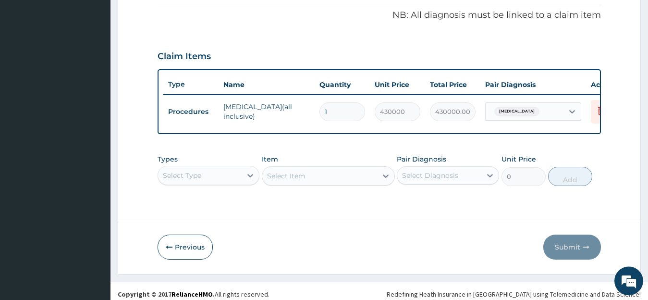
scroll to position [289, 0]
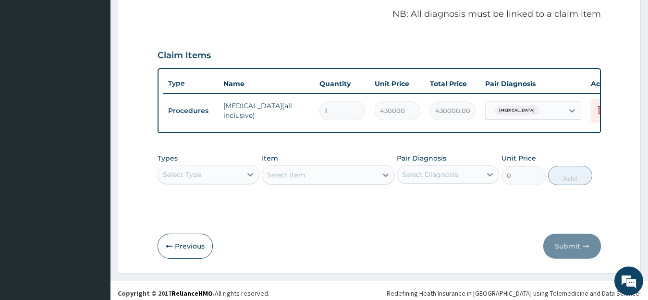
click at [222, 180] on div "Select Type" at bounding box center [209, 174] width 102 height 19
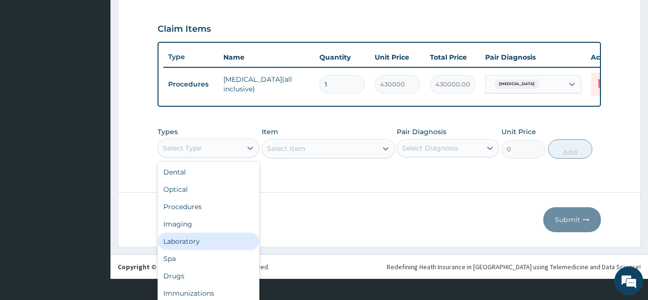
scroll to position [0, 0]
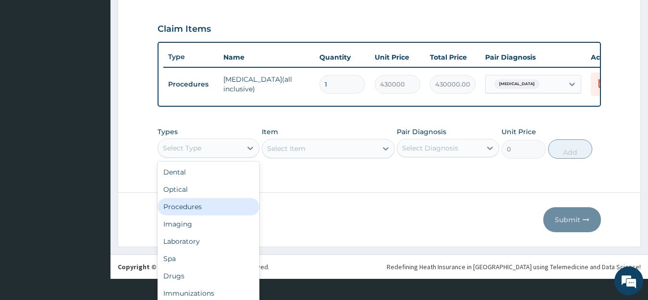
click at [221, 215] on div "Procedures" at bounding box center [209, 206] width 102 height 17
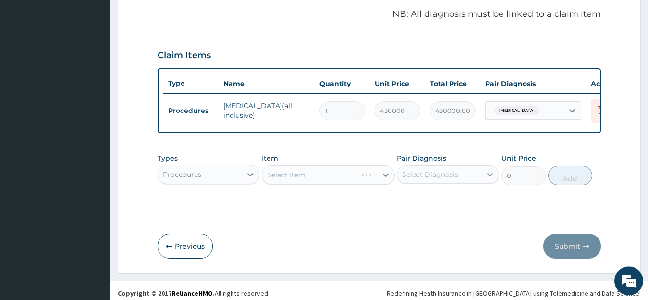
click at [314, 184] on div "Select Item" at bounding box center [328, 174] width 133 height 19
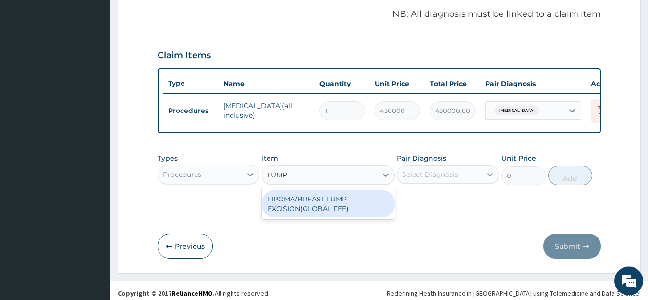
type input "LUM"
click at [329, 217] on div "LIPOMA/BREAST LUMP EXCISION(GLOBAL FEE)" at bounding box center [328, 203] width 133 height 27
type input "24000"
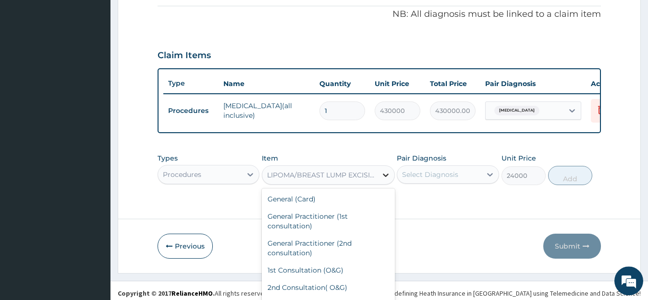
click at [384, 185] on div "option LIPOMA/BREAST LUMP EXCISION(GLOBAL FEE), selected. option LIPOMA/BREAST …" at bounding box center [328, 174] width 133 height 19
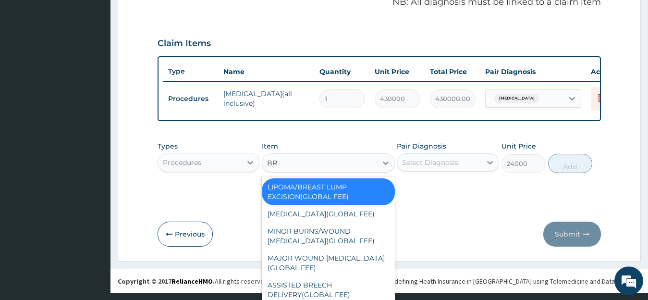
scroll to position [12, 0]
type input "BRE"
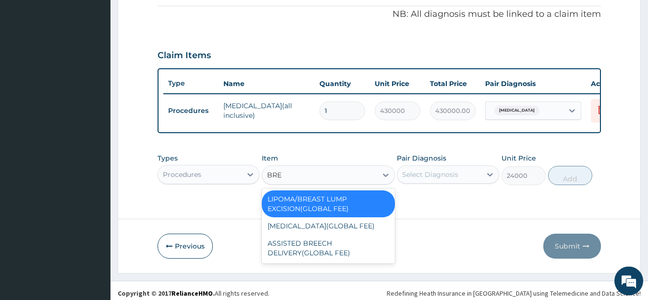
scroll to position [0, 0]
click at [373, 235] on div "[MEDICAL_DATA](GLOBAL FEE)" at bounding box center [328, 225] width 133 height 17
click at [373, 235] on form "Step 2 of 2 PA Code / Prescription Code PA/6D2ADF Encounter Date 07-08-2025 Imp…" at bounding box center [379, 17] width 523 height 511
type input "10000"
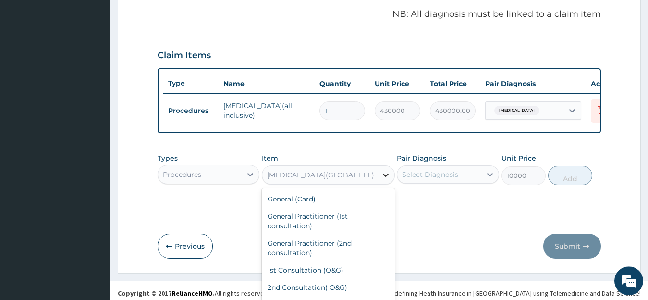
click at [382, 180] on div "option BREAST ABSCESS(GLOBAL FEE), selected. option BREAST ABSCESS(GLOBAL FEE) …" at bounding box center [328, 174] width 133 height 19
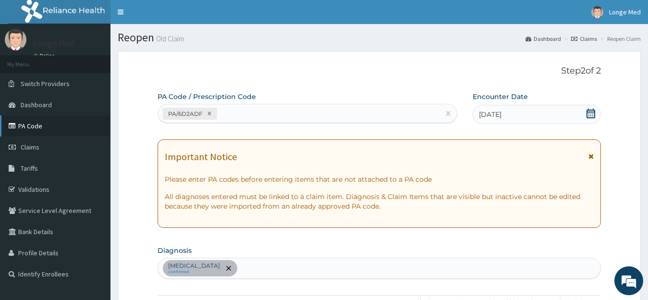
click at [37, 128] on link "PA Code" at bounding box center [55, 125] width 111 height 21
